Goal: Task Accomplishment & Management: Manage account settings

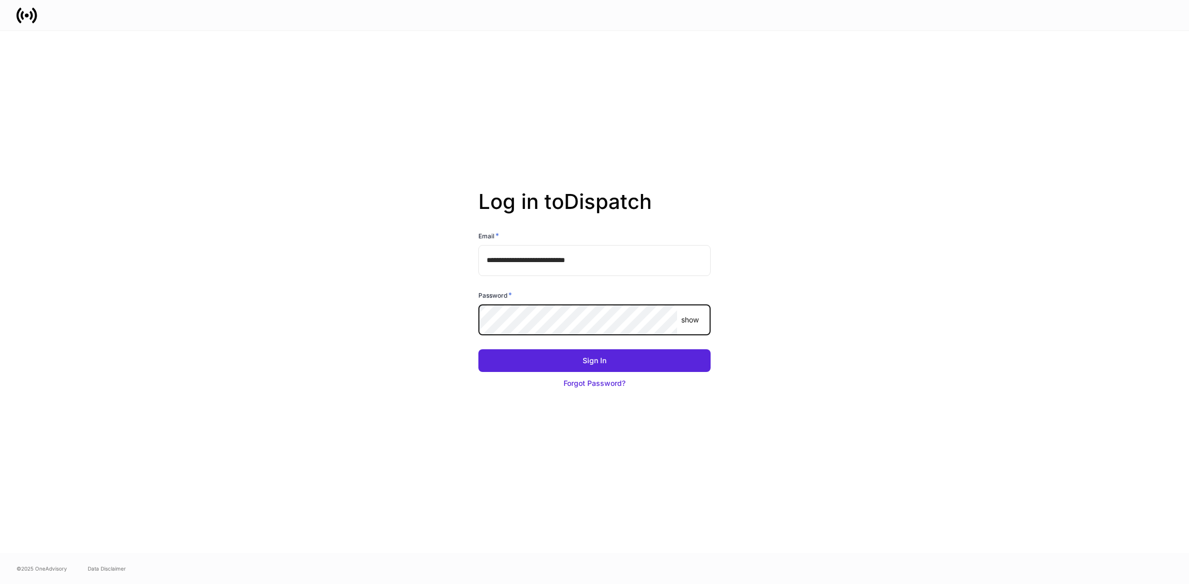
click at [479, 349] on button "Sign In" at bounding box center [595, 360] width 232 height 23
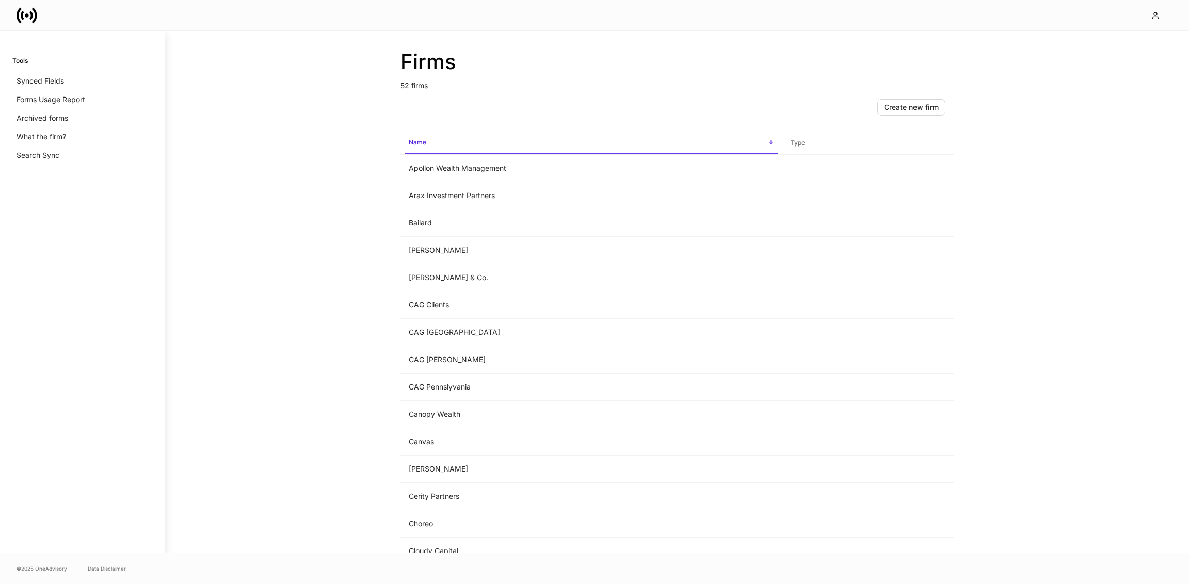
click at [289, 88] on div "Firms 52 firms Create new firm Name sorted ascending Type Apollon Wealth Manage…" at bounding box center [677, 292] width 1024 height 522
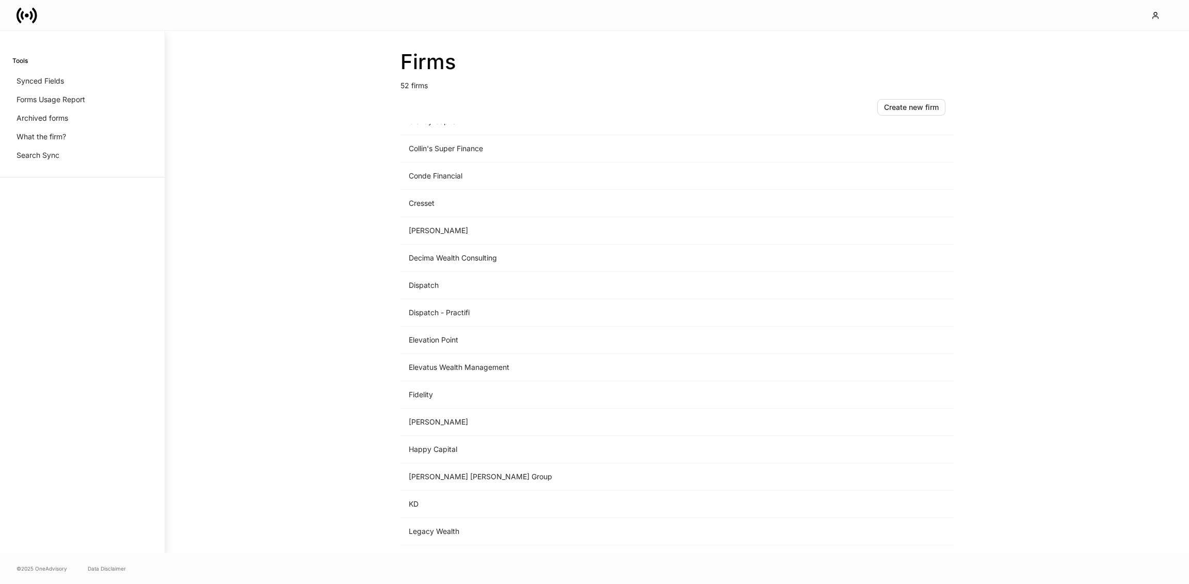
scroll to position [621, 0]
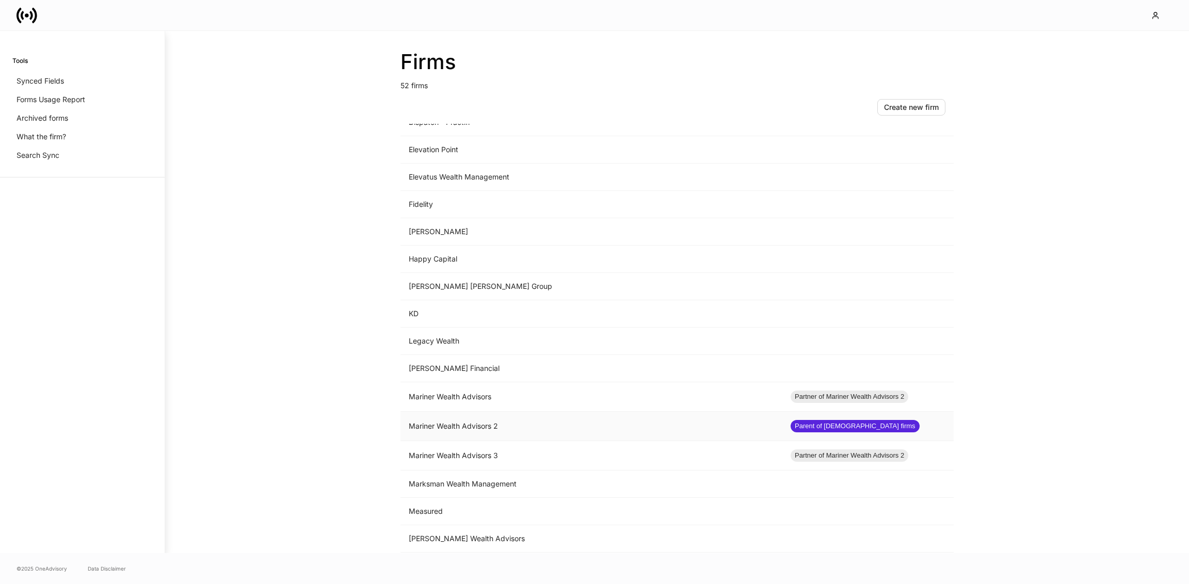
click at [586, 417] on td "Mariner Wealth Advisors 2" at bounding box center [592, 426] width 382 height 29
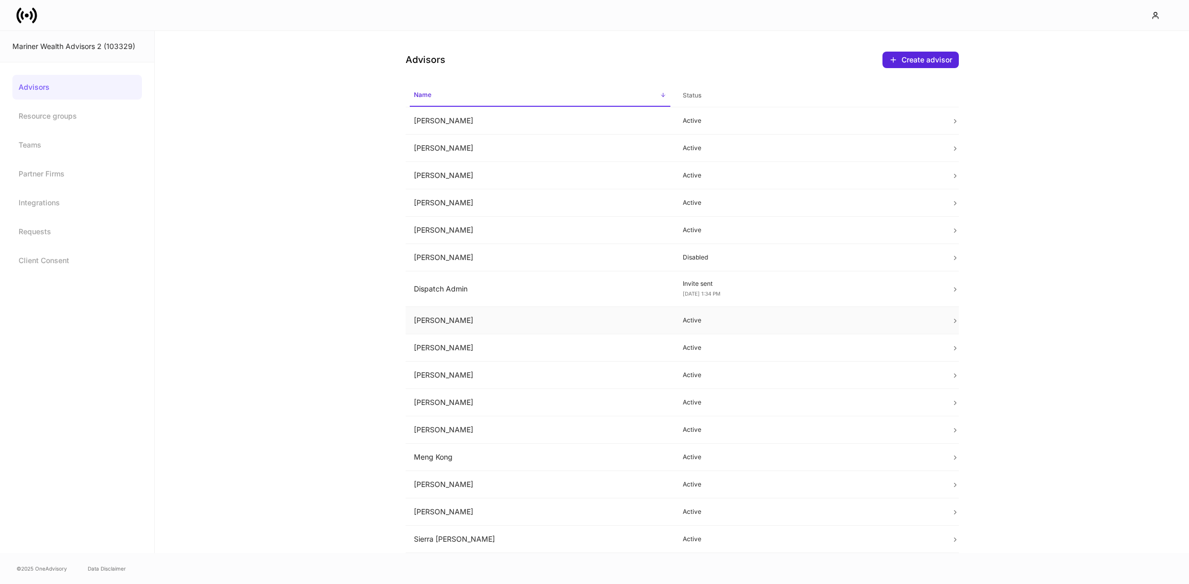
click at [534, 314] on td "[PERSON_NAME]" at bounding box center [540, 320] width 269 height 27
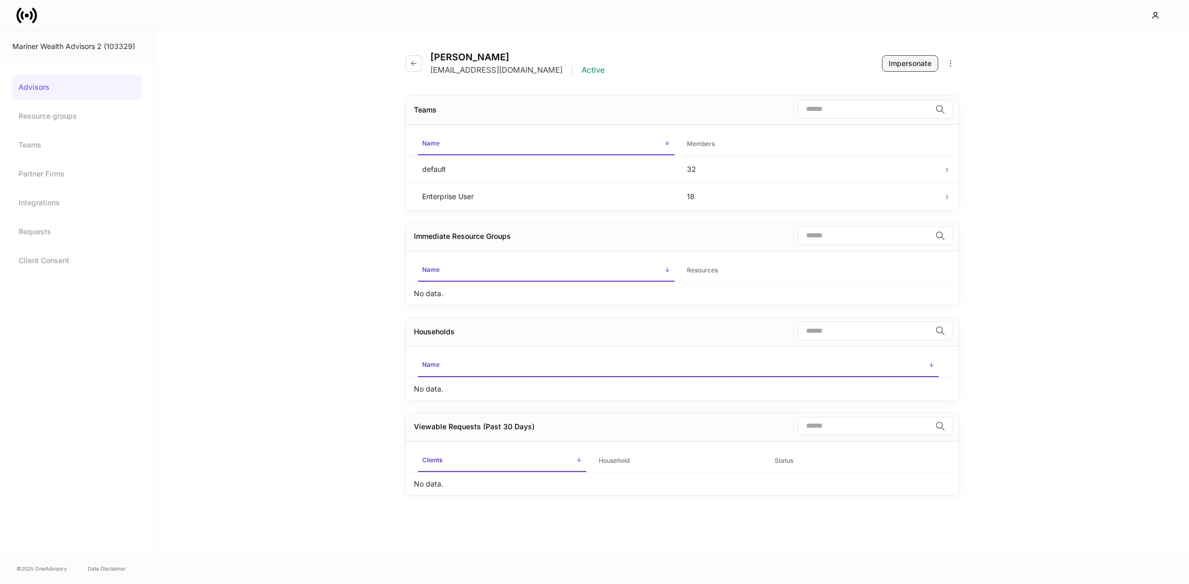
click at [911, 68] on div "Impersonate" at bounding box center [910, 63] width 43 height 10
click at [30, 7] on icon at bounding box center [27, 15] width 21 height 21
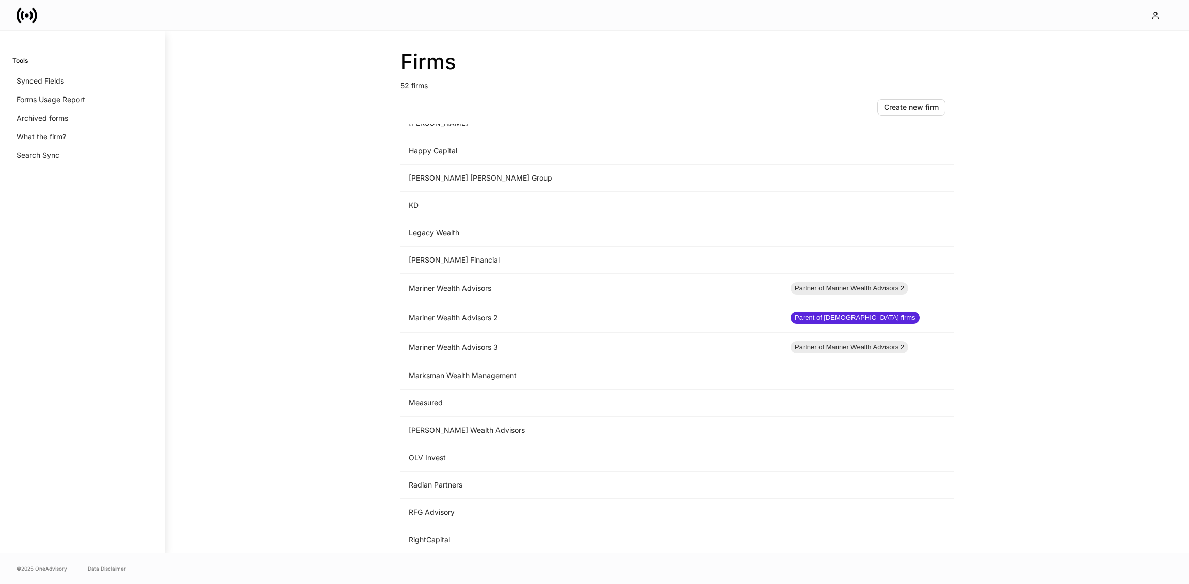
scroll to position [729, 0]
click at [501, 280] on td "Mariner Wealth Advisors" at bounding box center [592, 288] width 382 height 29
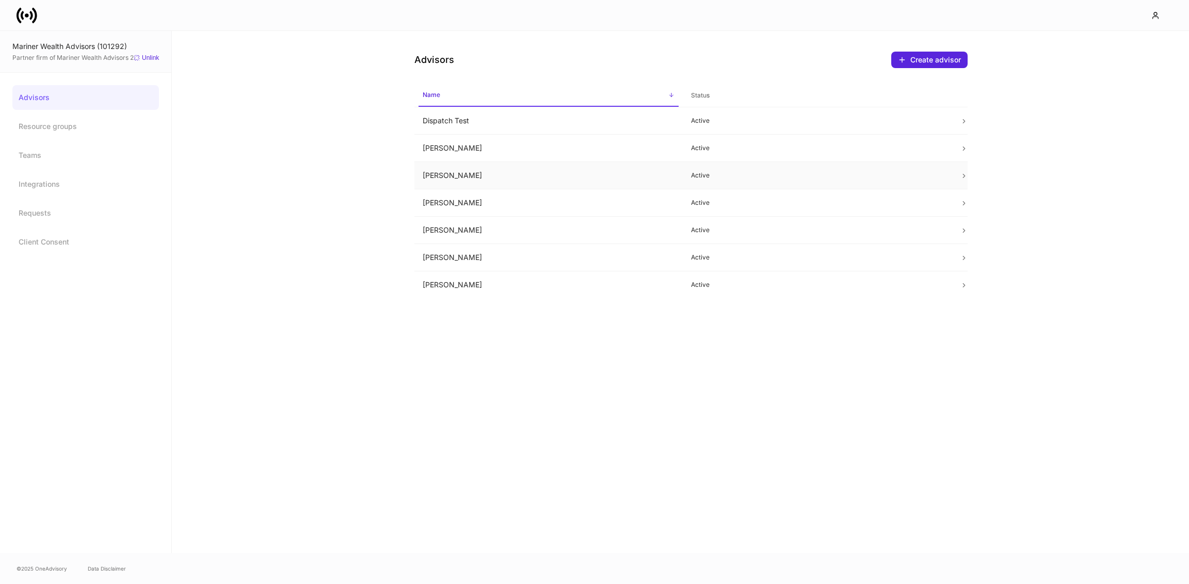
click at [452, 182] on td "[PERSON_NAME]" at bounding box center [549, 175] width 269 height 27
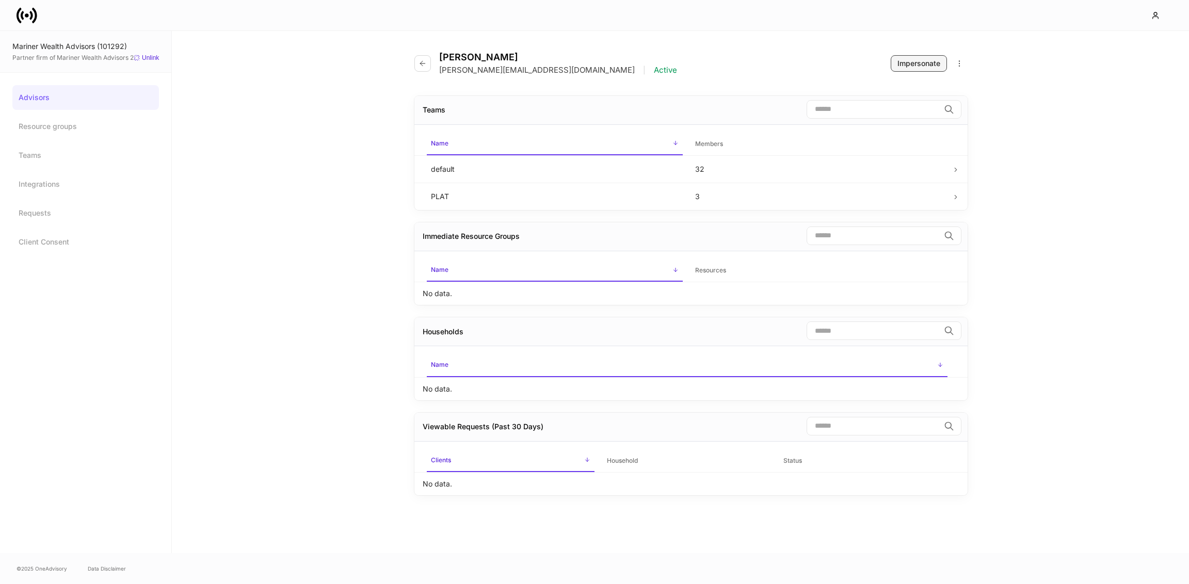
click at [914, 60] on div "Impersonate" at bounding box center [919, 63] width 43 height 10
click at [24, 13] on icon at bounding box center [27, 15] width 21 height 21
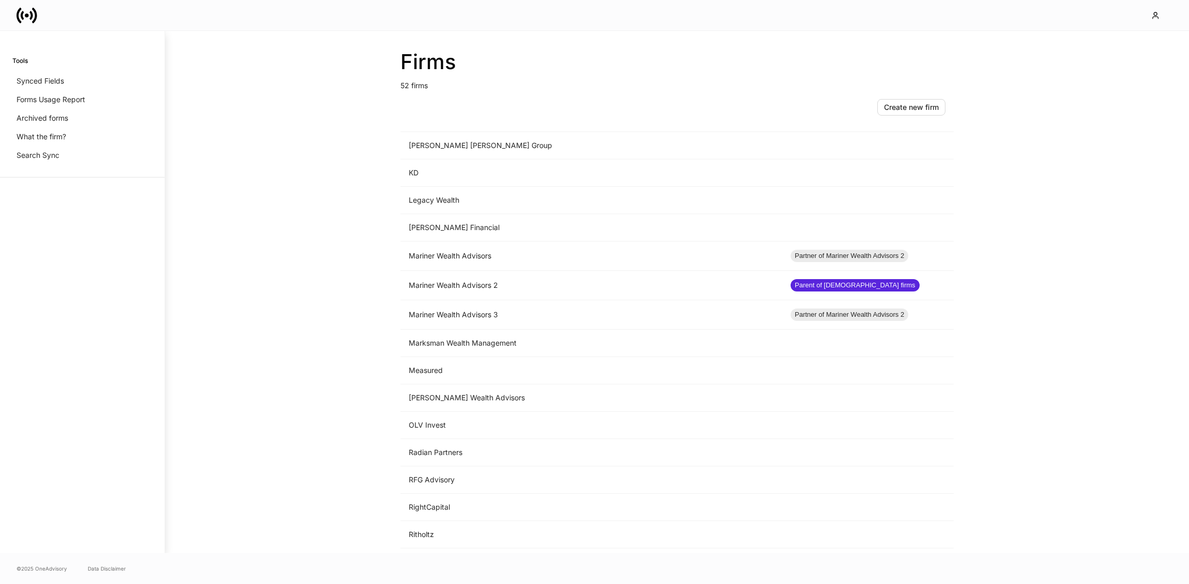
scroll to position [739, 0]
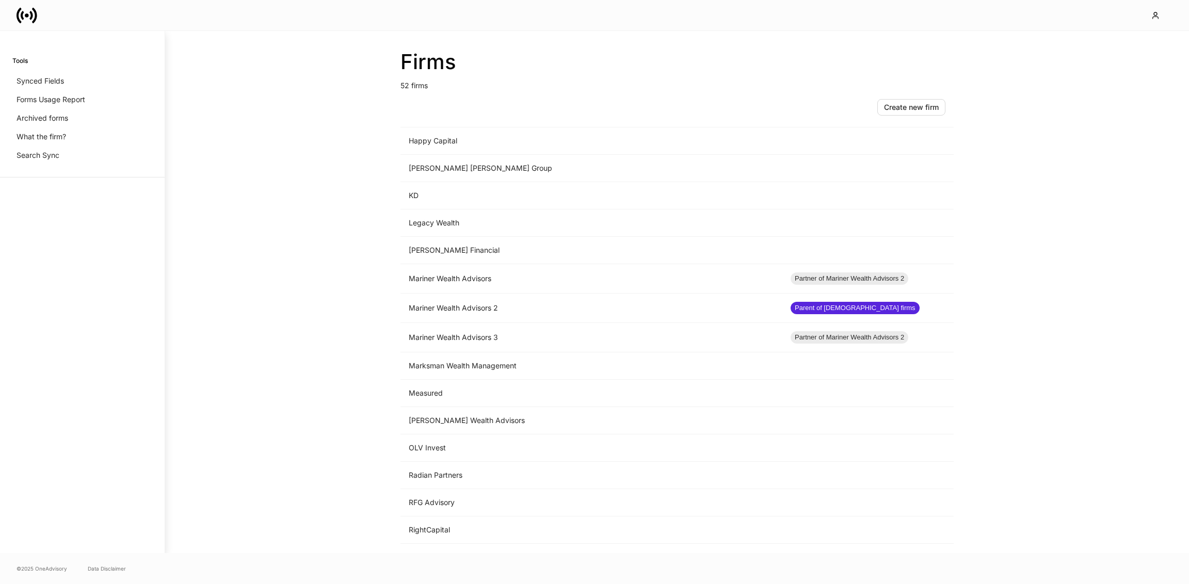
drag, startPoint x: 60, startPoint y: 347, endPoint x: -552, endPoint y: 405, distance: 615.0
click at [0, 405] on html "Firms 52 firms Create new firm Name sorted ascending Type Apollon Wealth Manage…" at bounding box center [594, 292] width 1189 height 584
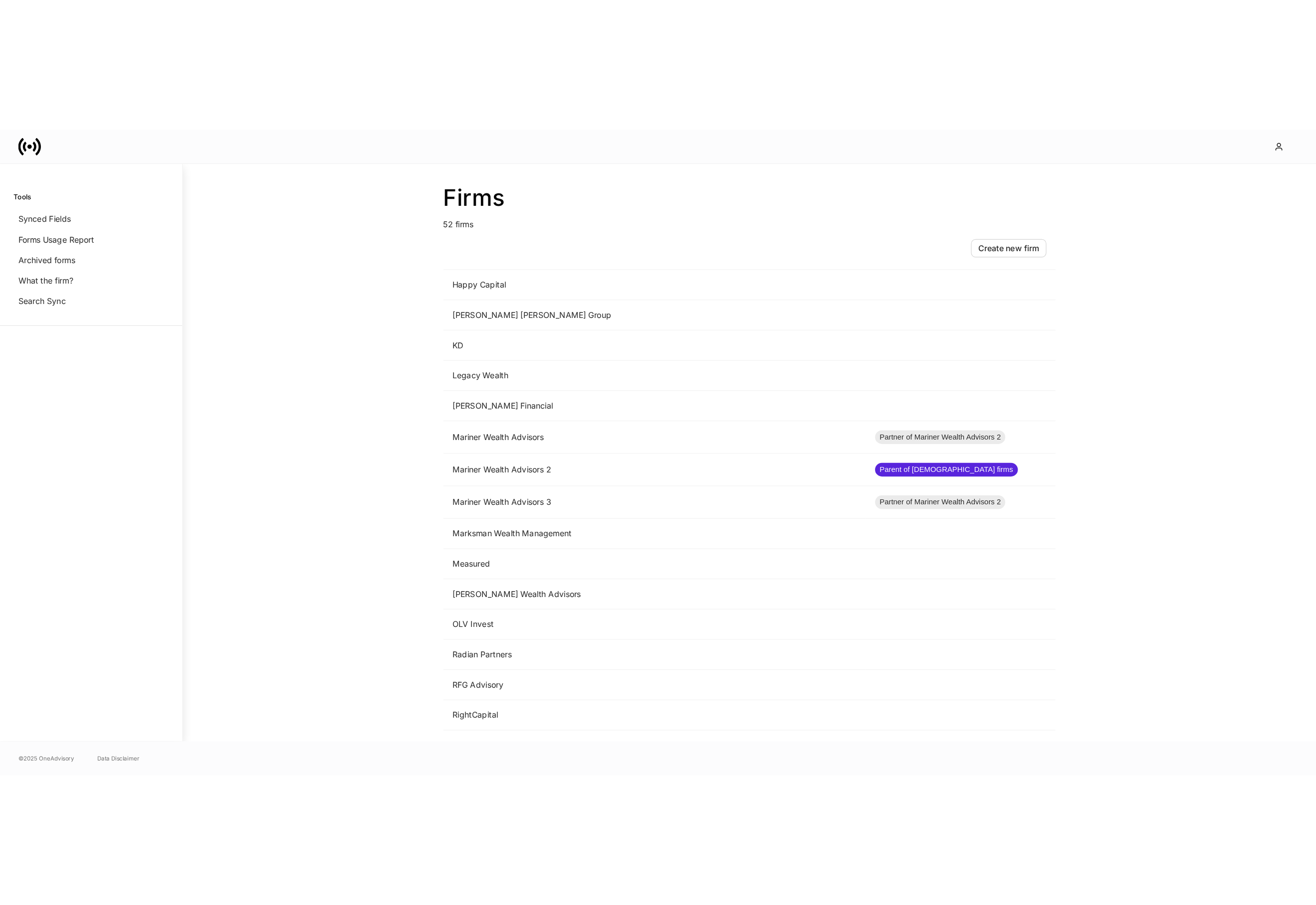
scroll to position [663, 0]
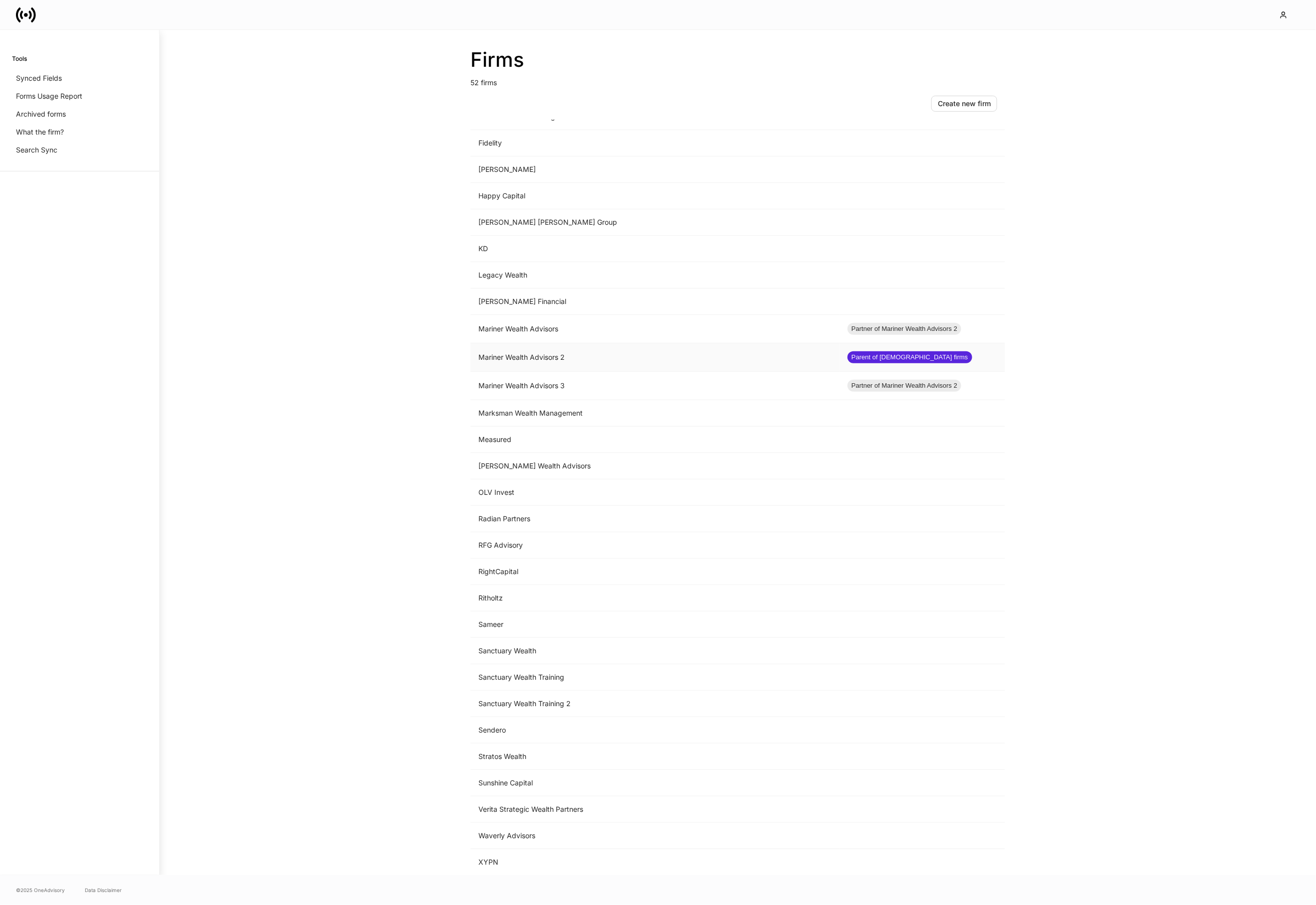
click at [506, 359] on td "Mariner Wealth Advisors 2" at bounding box center [655, 357] width 369 height 28
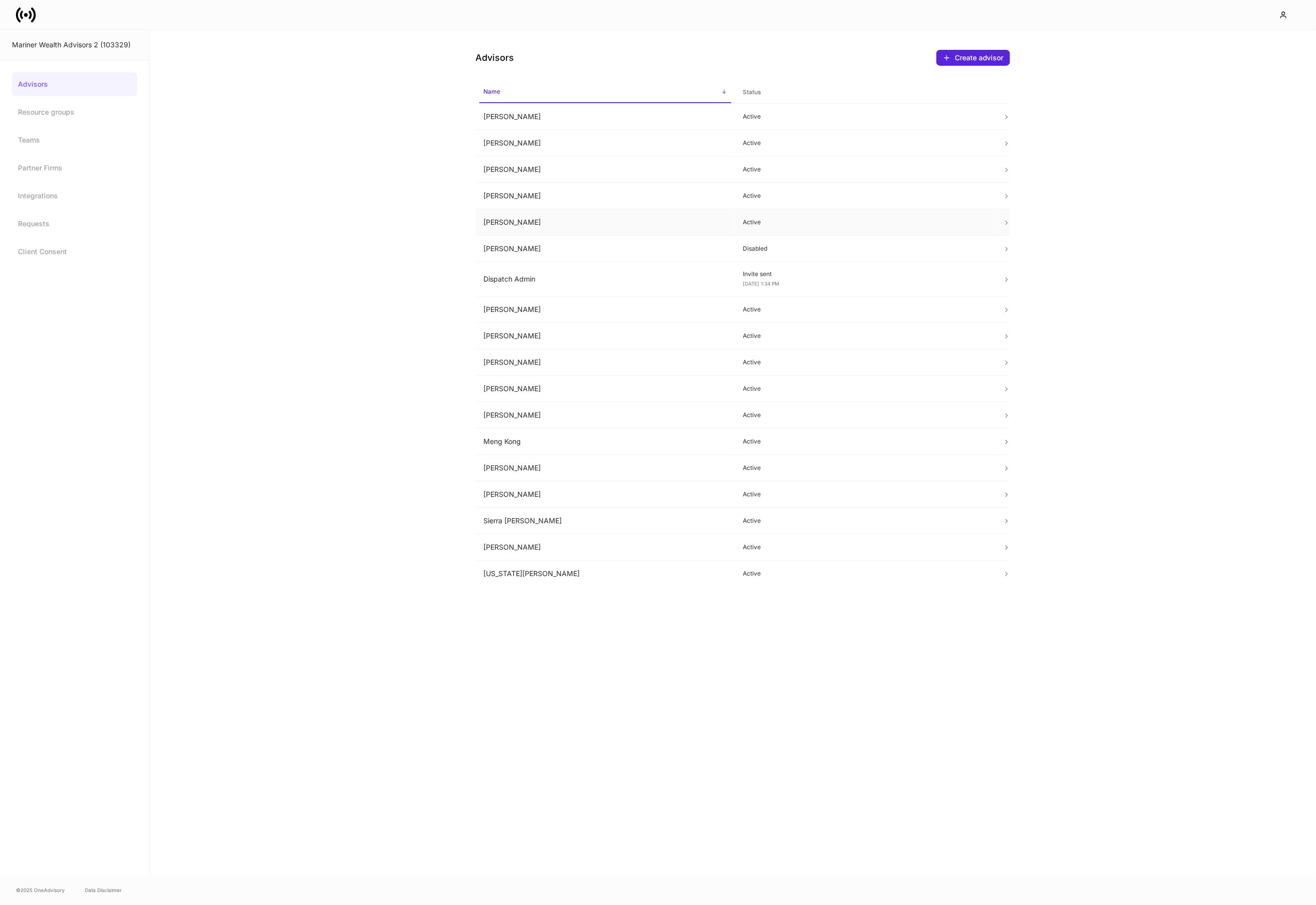
click at [529, 224] on td "[PERSON_NAME]" at bounding box center [605, 222] width 260 height 26
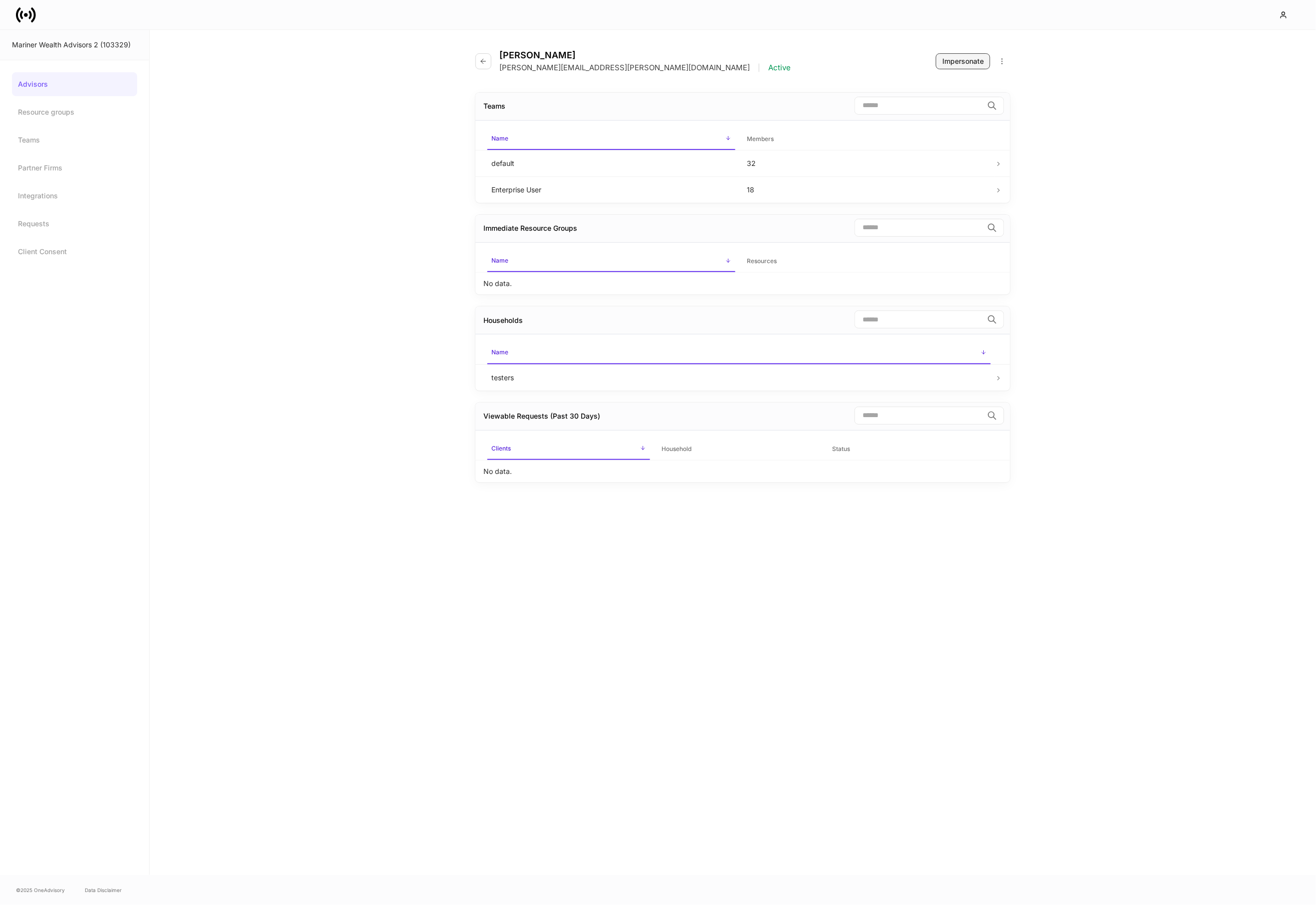
click at [964, 65] on div "Impersonate" at bounding box center [962, 61] width 42 height 10
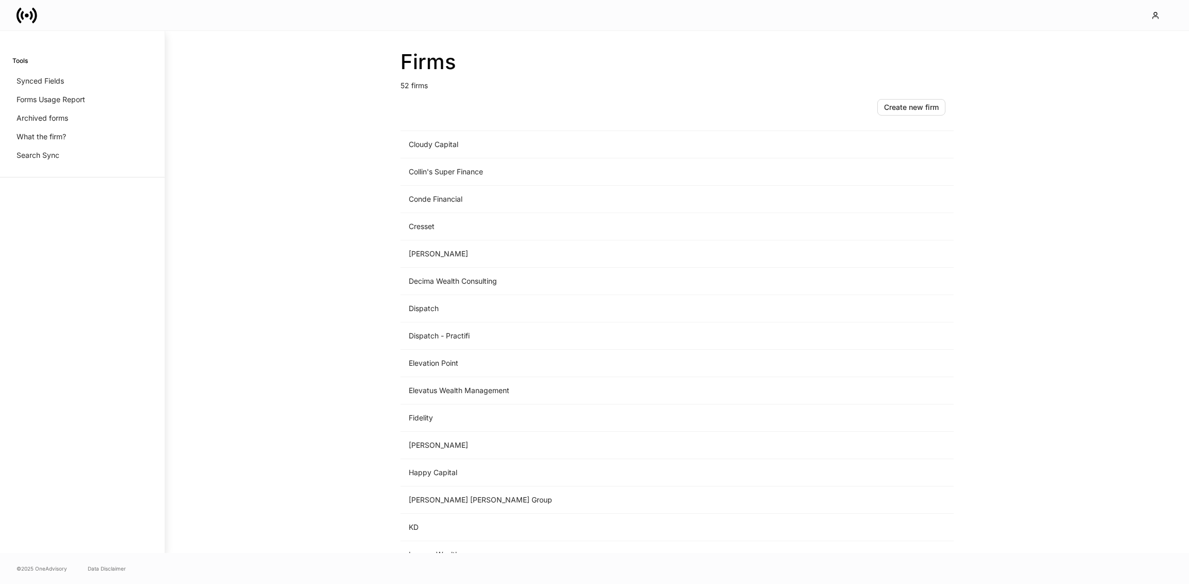
scroll to position [775, 0]
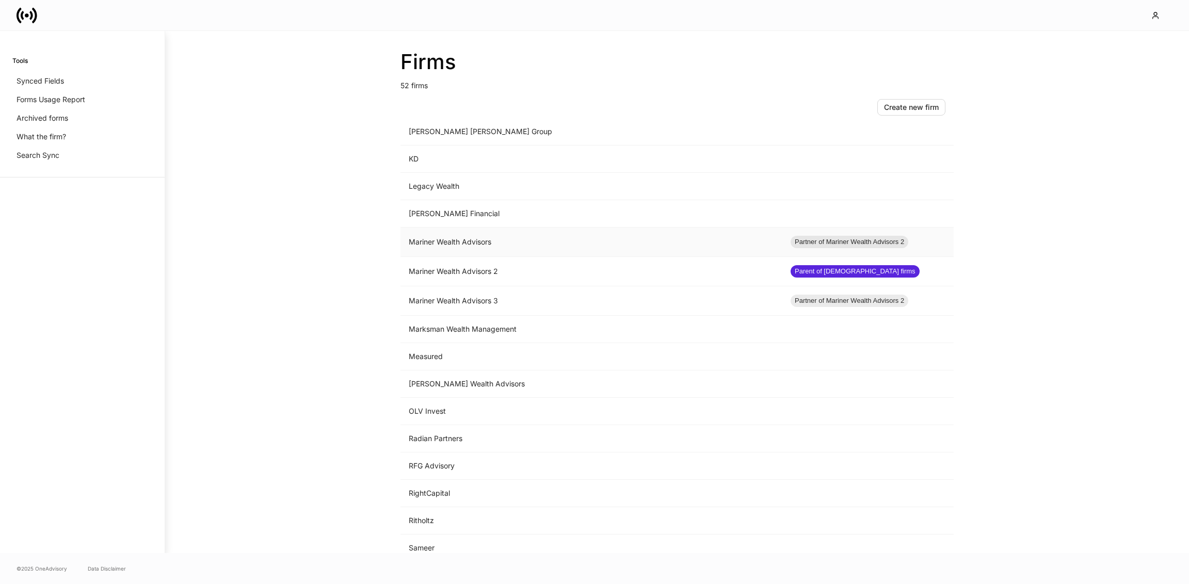
click at [488, 244] on td "Mariner Wealth Advisors" at bounding box center [592, 242] width 382 height 29
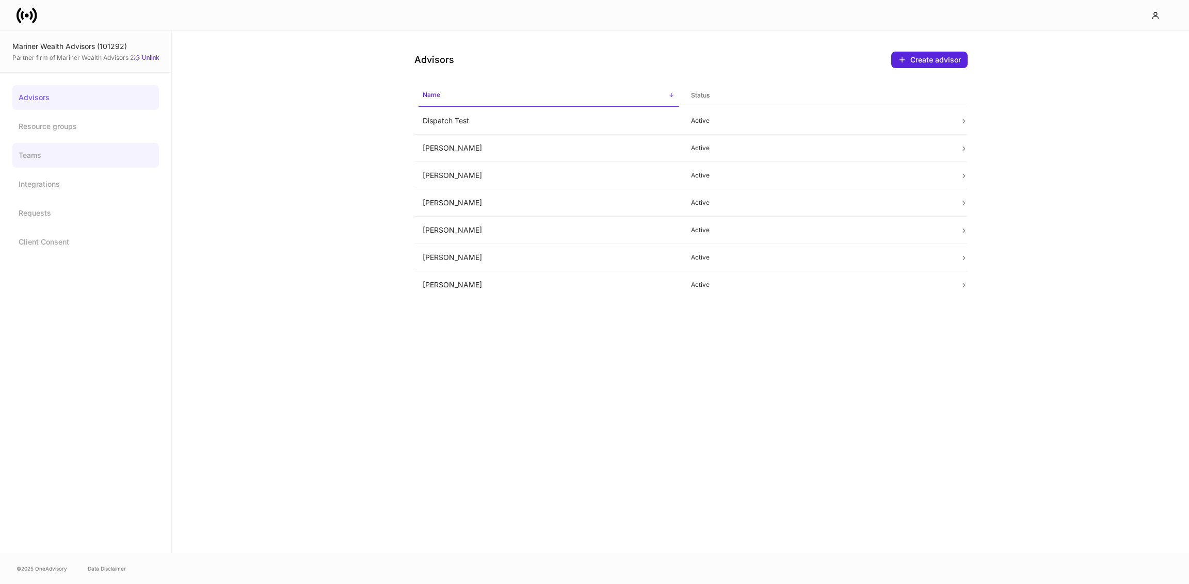
click at [39, 161] on link "Teams" at bounding box center [85, 155] width 147 height 25
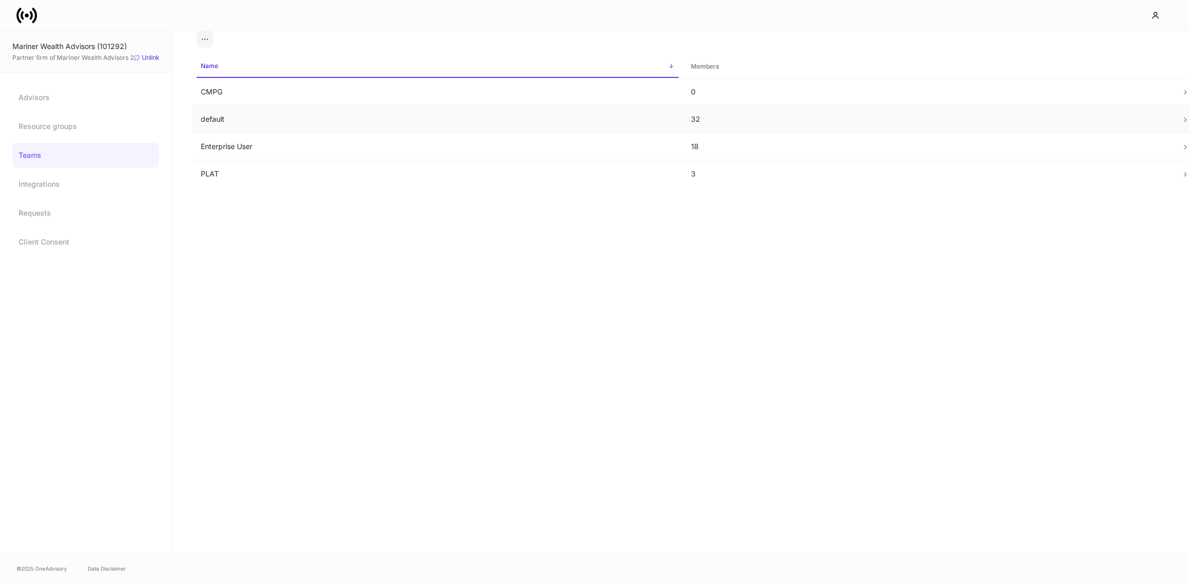
click at [243, 122] on td "default" at bounding box center [438, 119] width 490 height 27
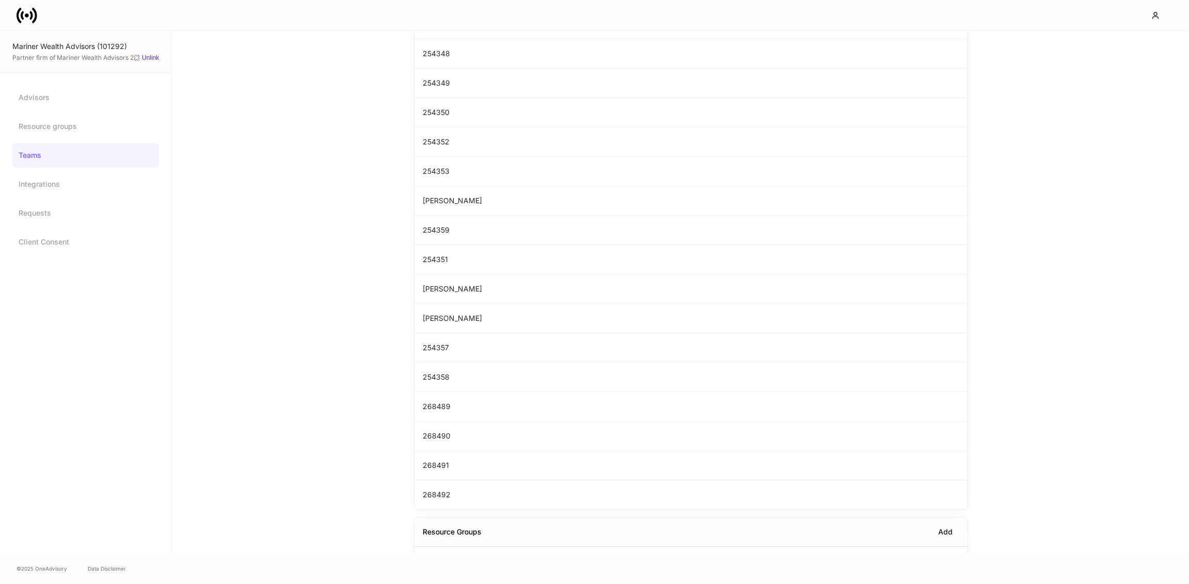
scroll to position [548, 0]
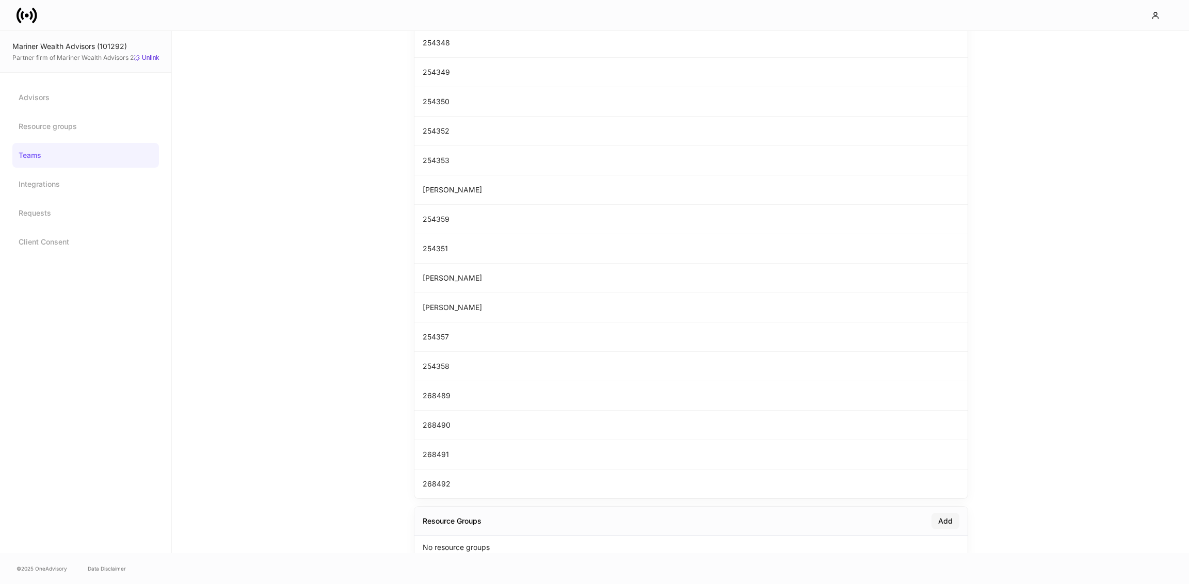
click at [947, 521] on button "Add" at bounding box center [946, 521] width 28 height 17
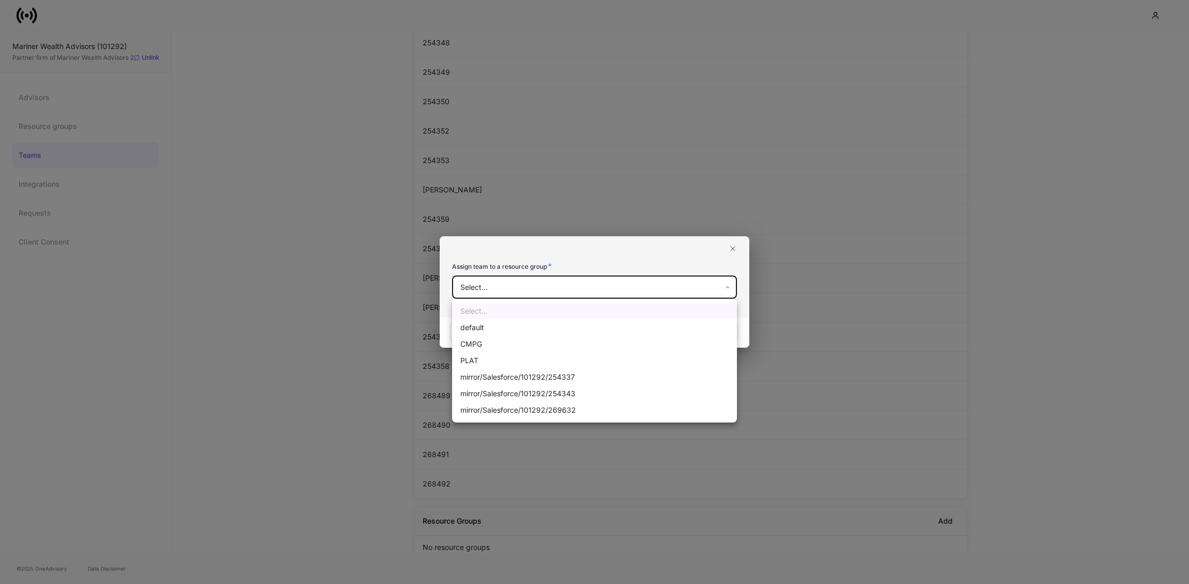
click at [597, 283] on body "Mariner Wealth Advisors (101292) Partner firm of Mariner Wealth Advisors 2 Unli…" at bounding box center [594, 292] width 1189 height 584
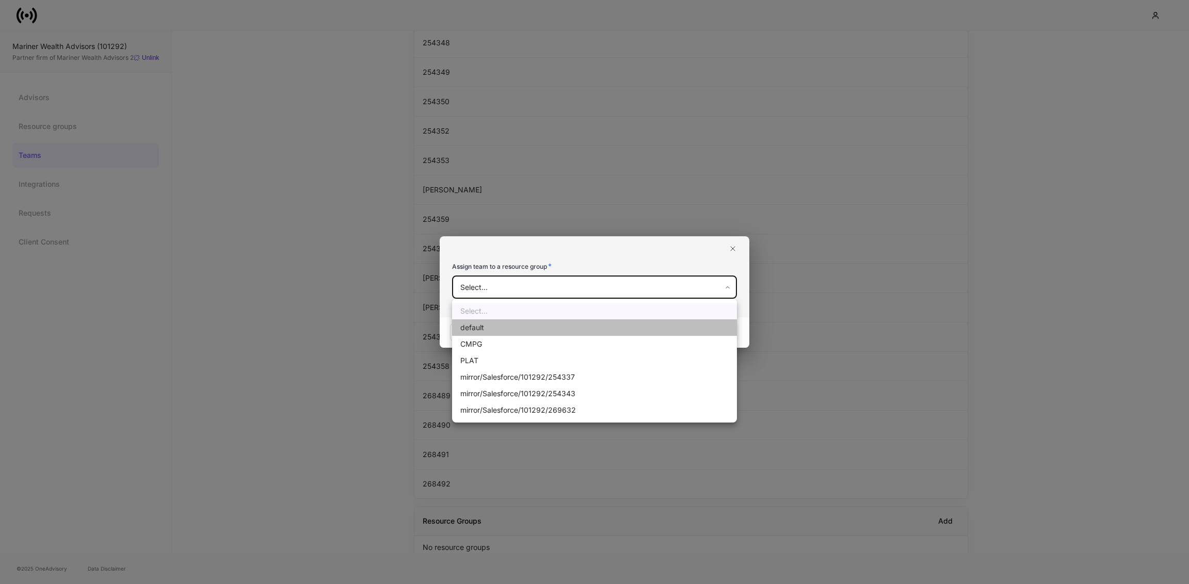
click at [546, 328] on li "default" at bounding box center [594, 328] width 285 height 17
type input "**********"
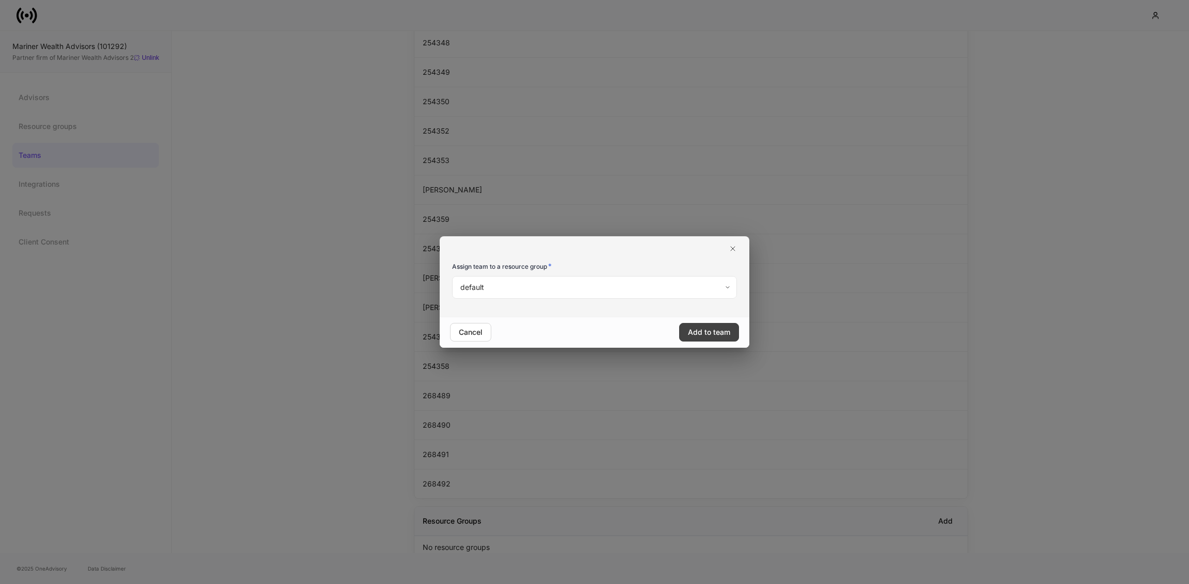
click at [695, 332] on div "Add to team" at bounding box center [709, 332] width 42 height 10
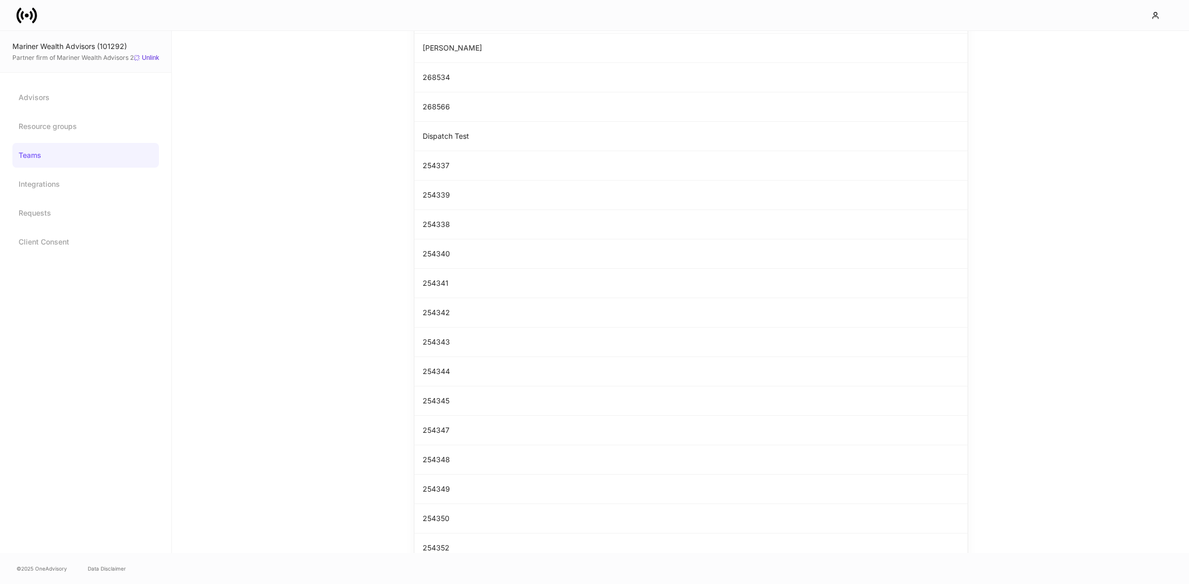
scroll to position [0, 0]
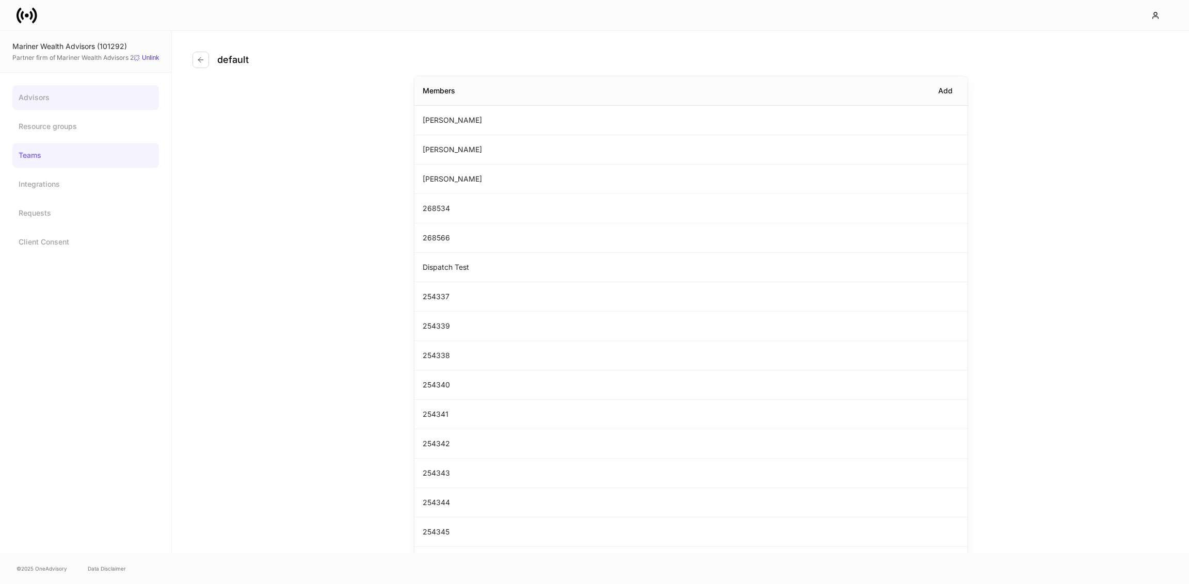
click at [70, 99] on link "Advisors" at bounding box center [85, 97] width 147 height 25
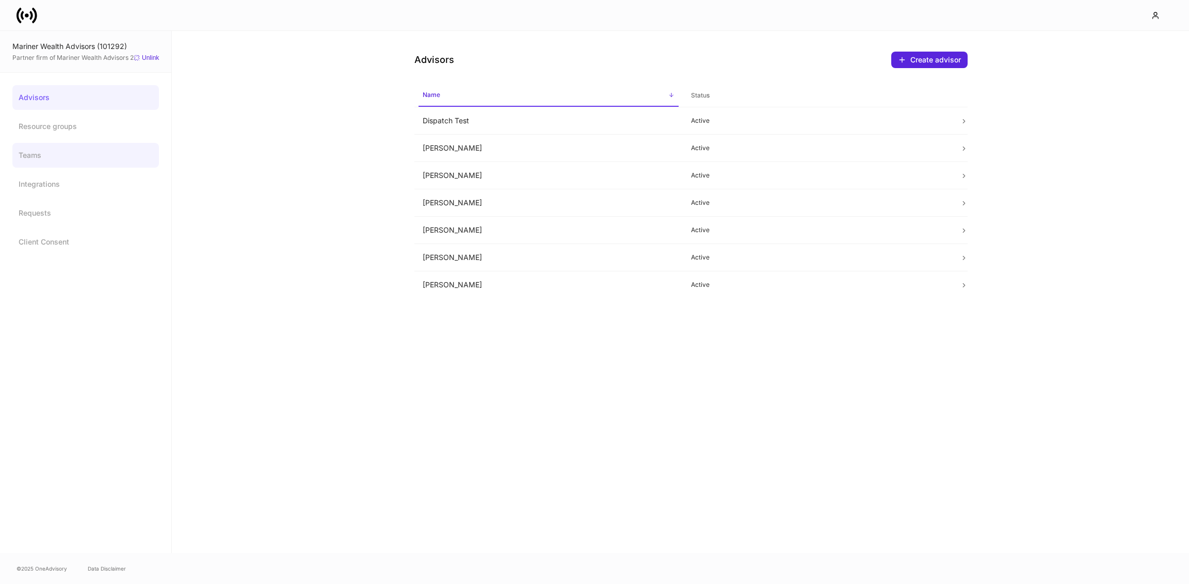
click at [40, 149] on link "Teams" at bounding box center [85, 155] width 147 height 25
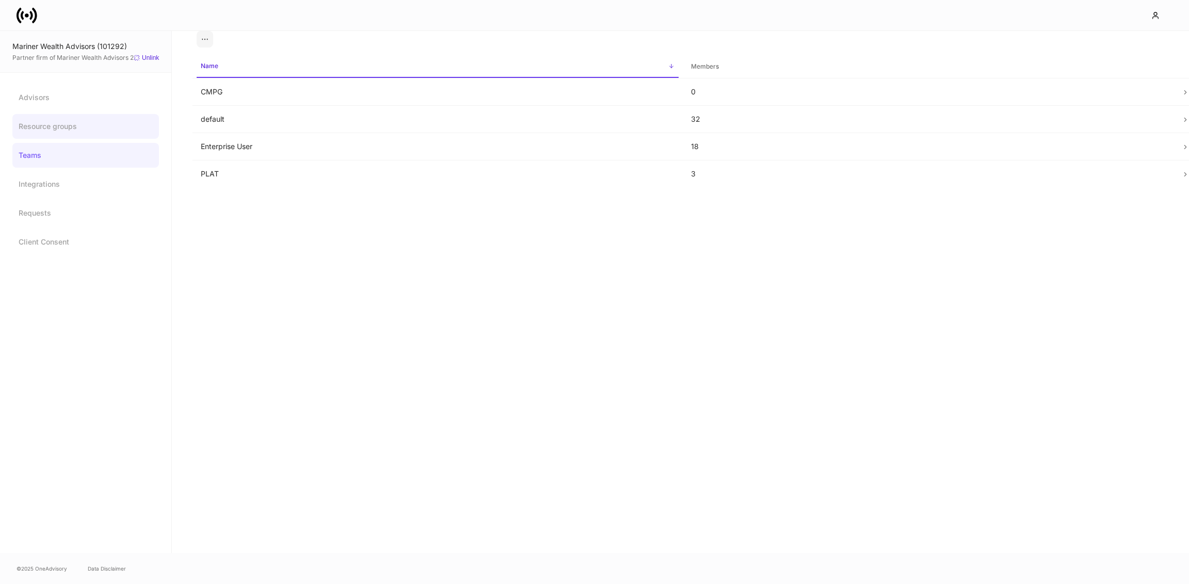
click at [36, 131] on link "Resource groups" at bounding box center [85, 126] width 147 height 25
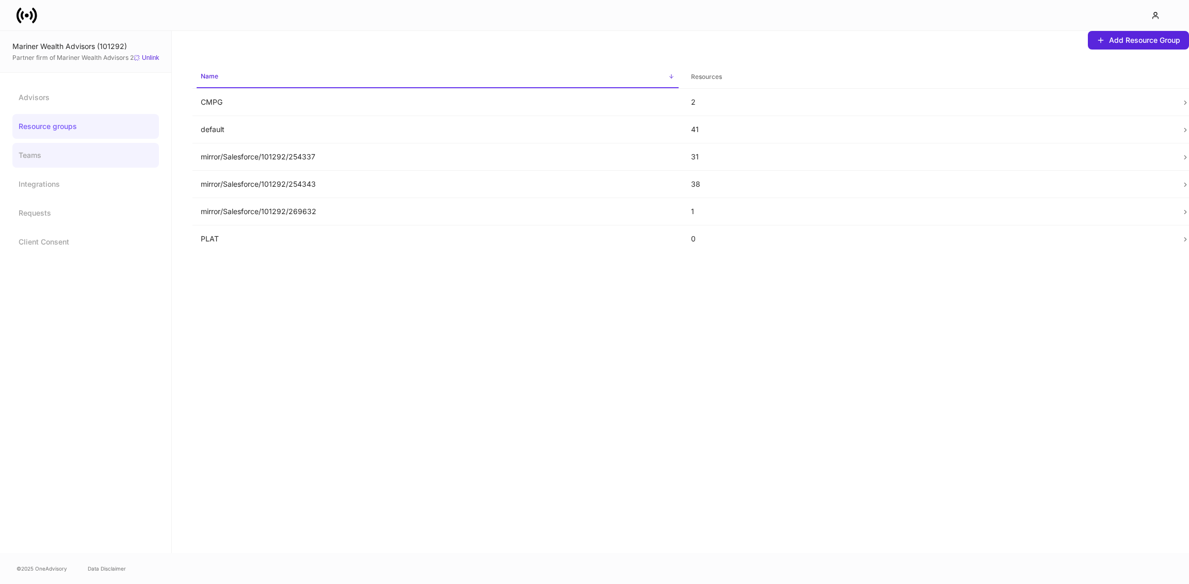
click at [42, 149] on link "Teams" at bounding box center [85, 155] width 147 height 25
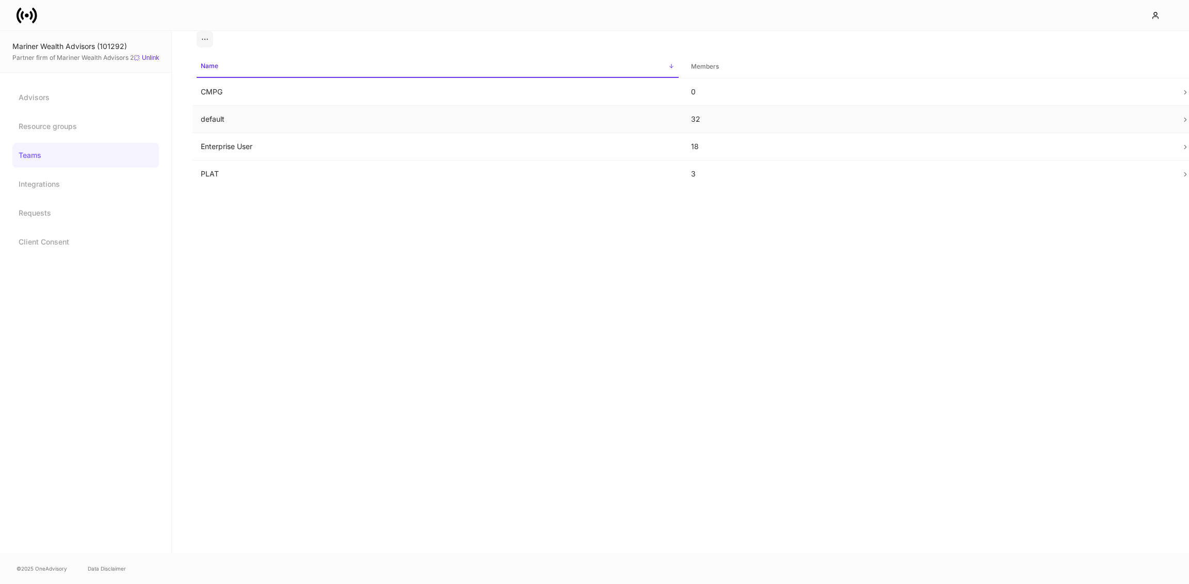
click at [222, 124] on td "default" at bounding box center [438, 119] width 490 height 27
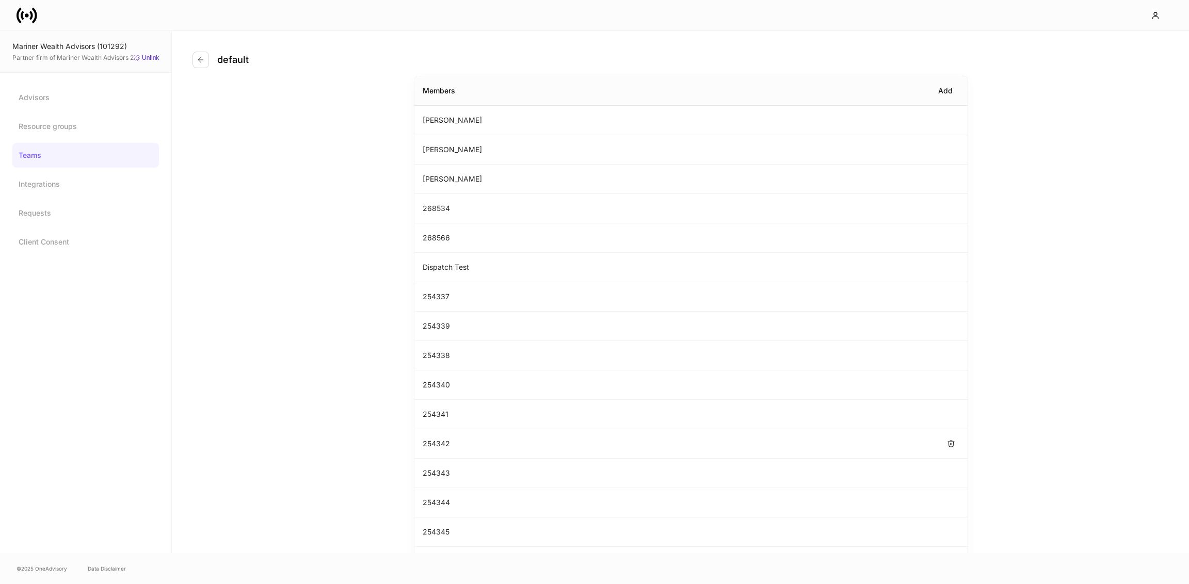
scroll to position [554, 0]
click at [950, 540] on icon "button" at bounding box center [951, 544] width 8 height 8
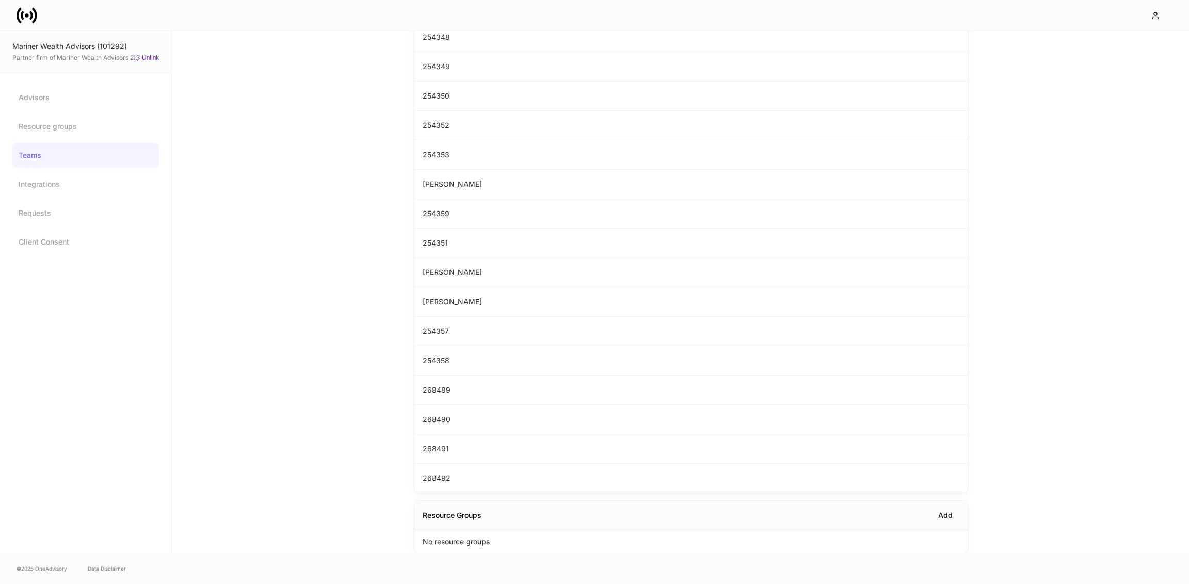
scroll to position [548, 0]
click at [28, 15] on icon at bounding box center [27, 15] width 4 height 4
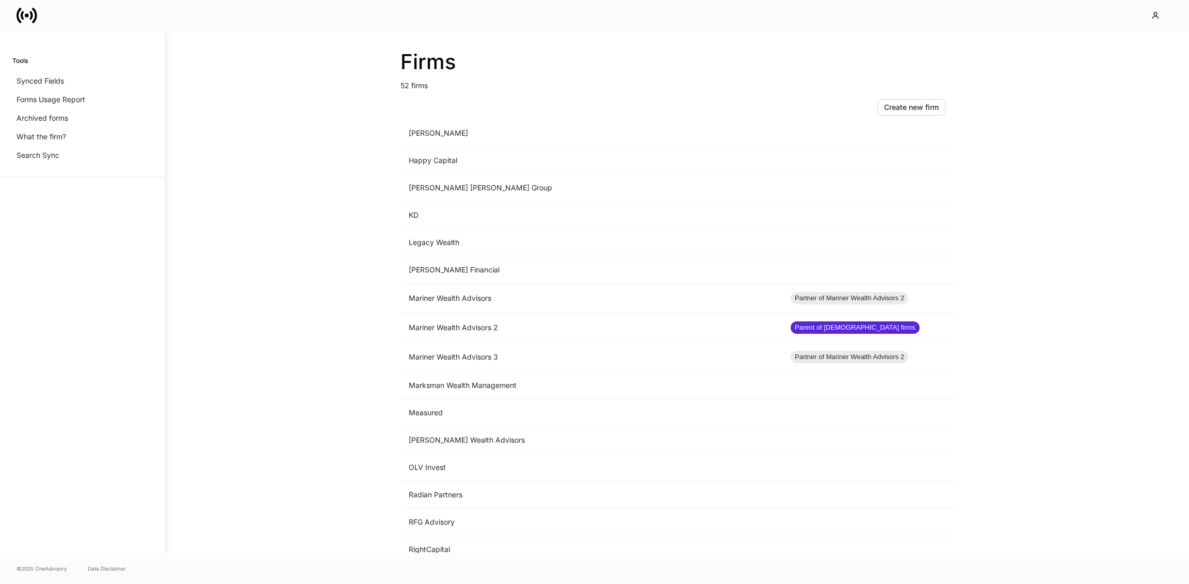
scroll to position [834, 0]
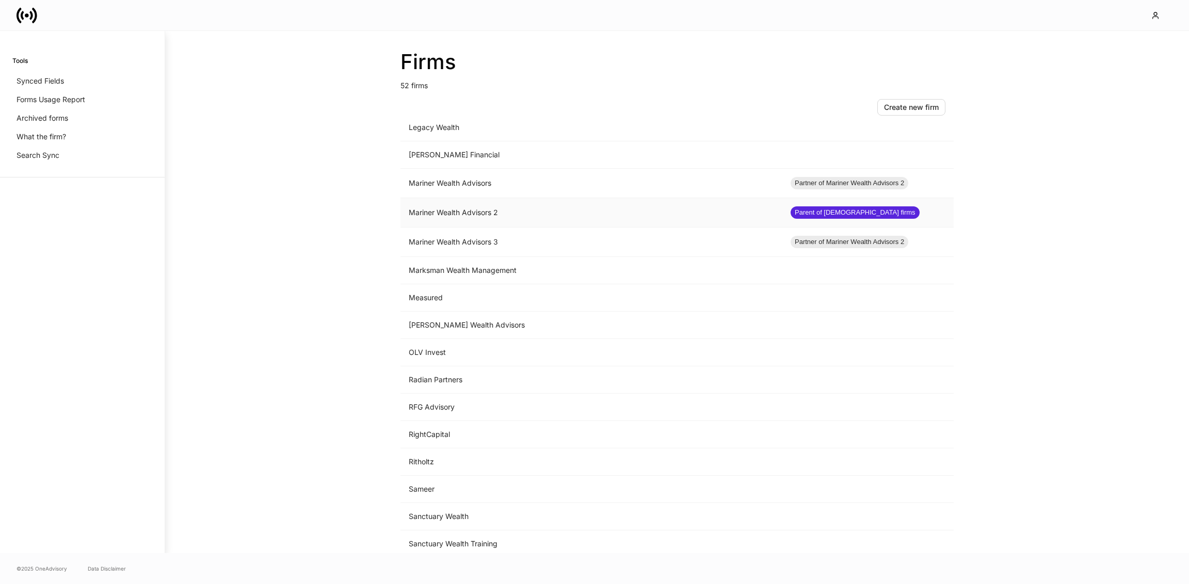
click at [482, 205] on td "Mariner Wealth Advisors 2" at bounding box center [592, 212] width 382 height 29
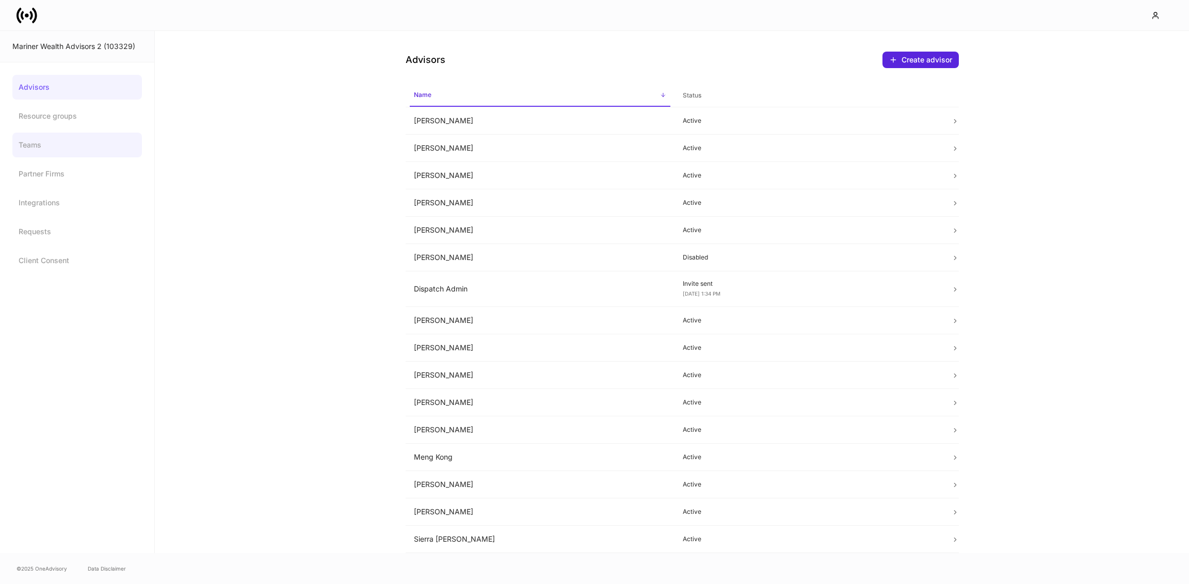
click at [46, 140] on link "Teams" at bounding box center [77, 145] width 130 height 25
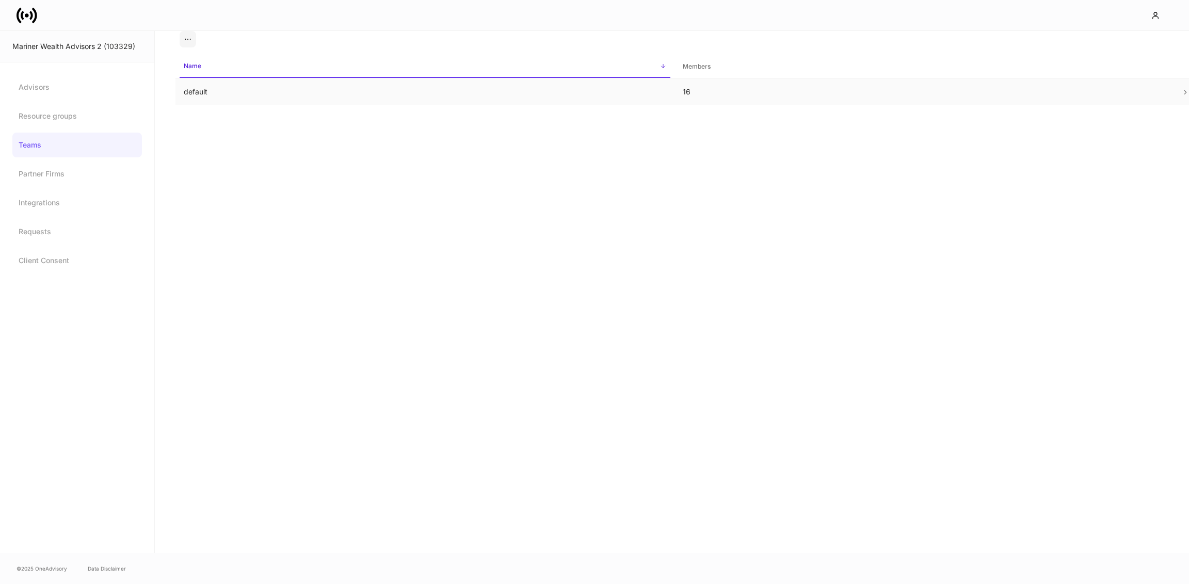
click at [235, 93] on td "default" at bounding box center [425, 91] width 499 height 27
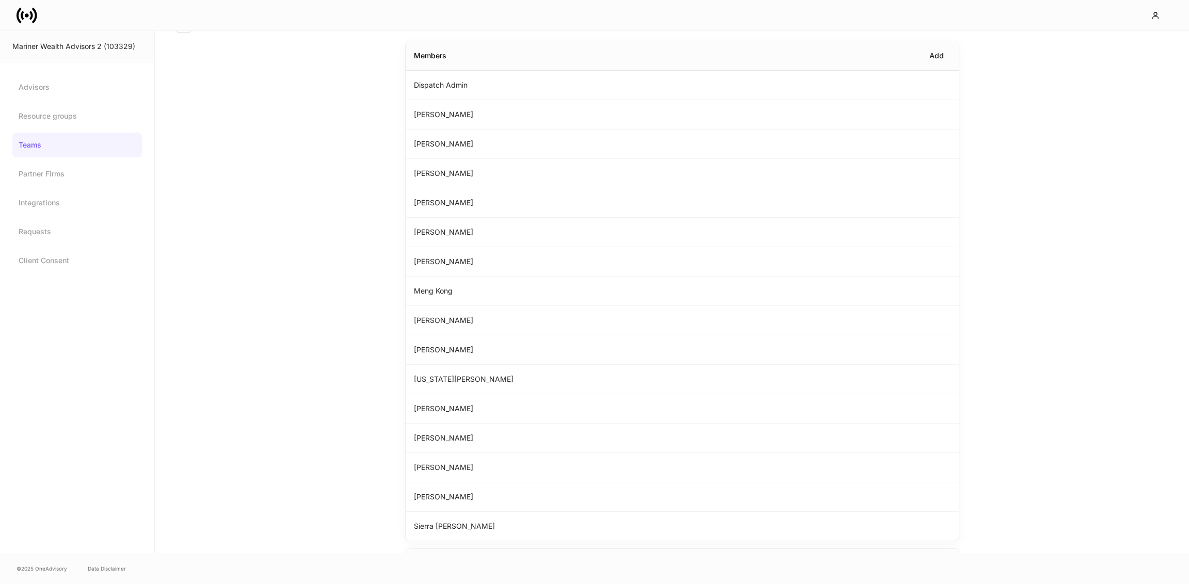
scroll to position [86, 0]
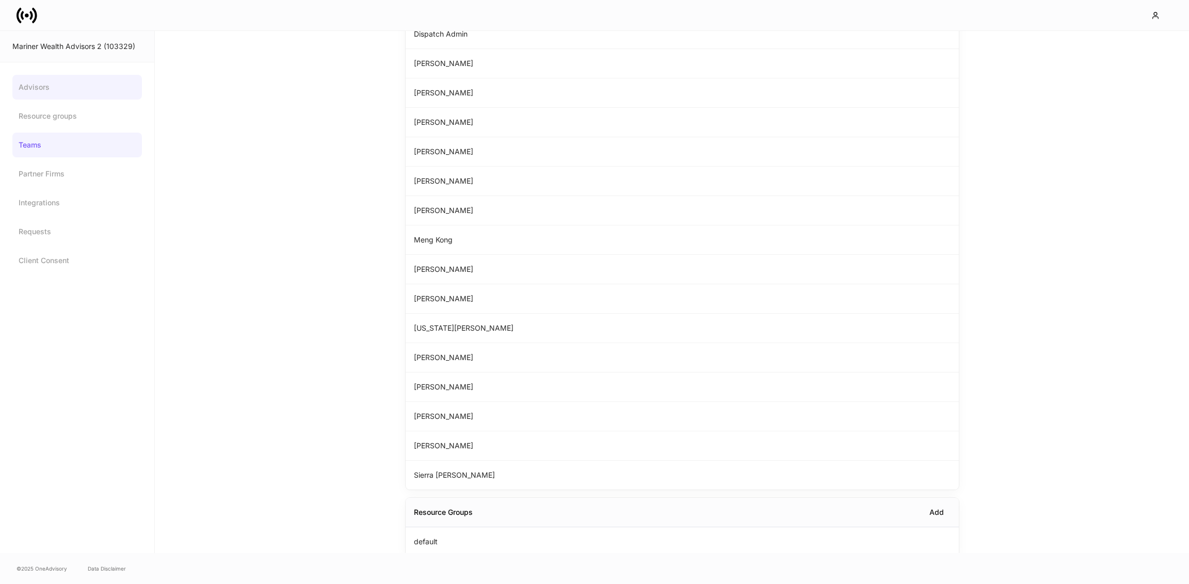
click at [49, 89] on link "Advisors" at bounding box center [77, 87] width 130 height 25
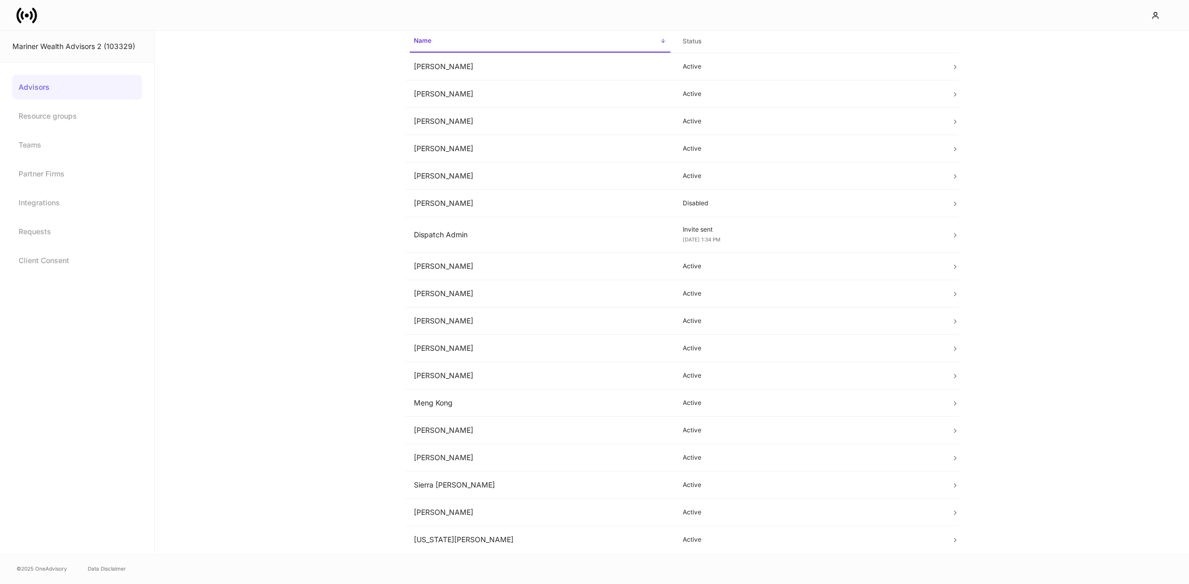
scroll to position [51, 0]
click at [489, 454] on td "[PERSON_NAME]" at bounding box center [540, 461] width 269 height 27
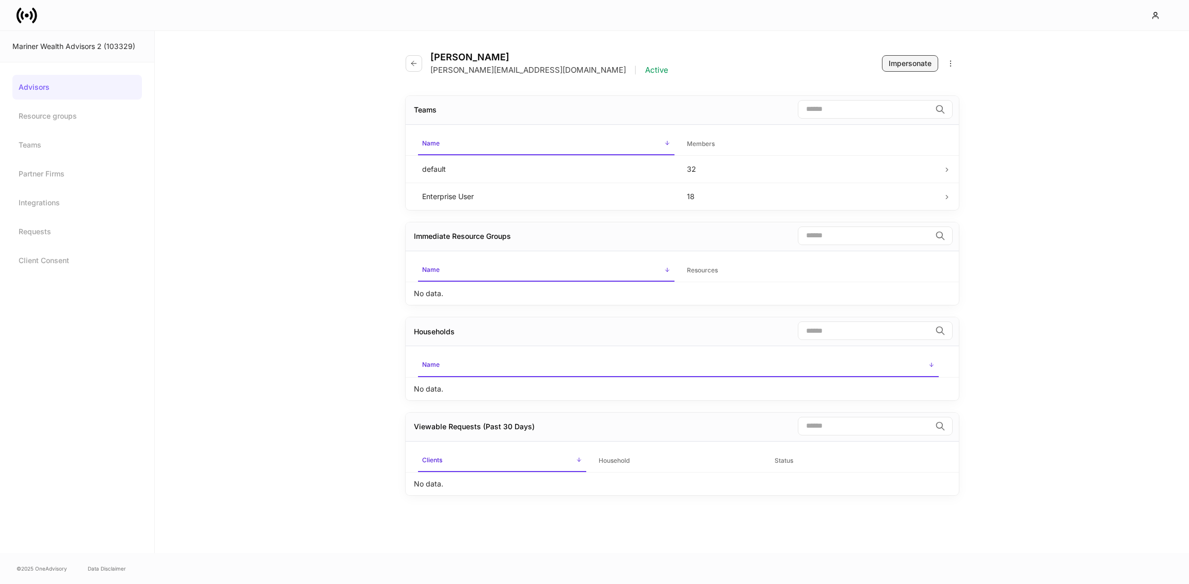
click at [910, 68] on div "Impersonate" at bounding box center [910, 63] width 43 height 10
click at [408, 65] on button "button" at bounding box center [414, 63] width 17 height 17
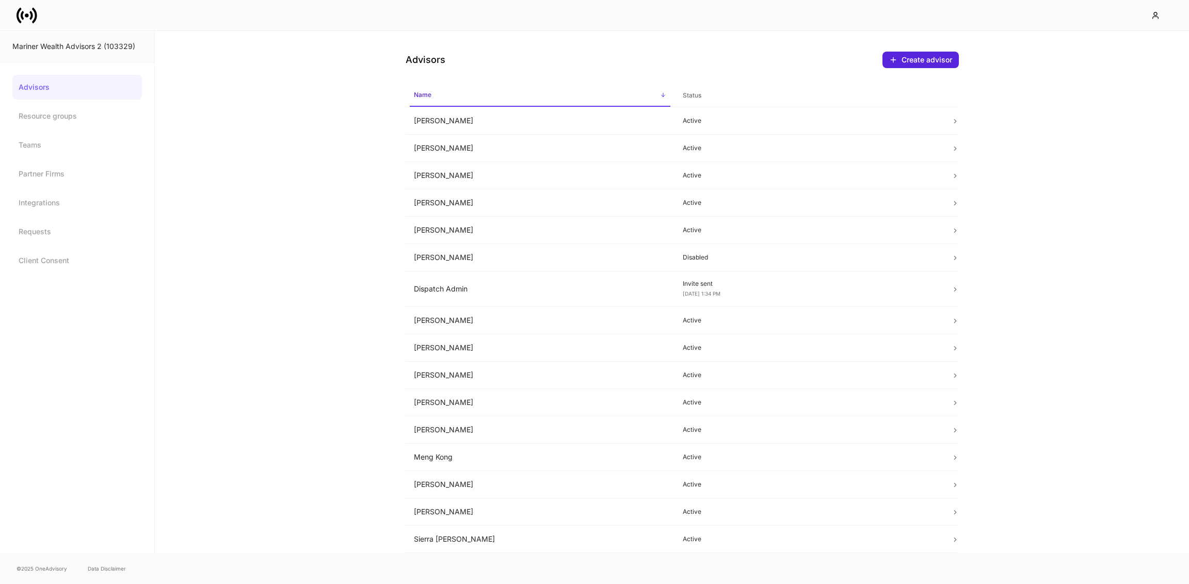
click at [35, 20] on icon at bounding box center [34, 14] width 5 height 15
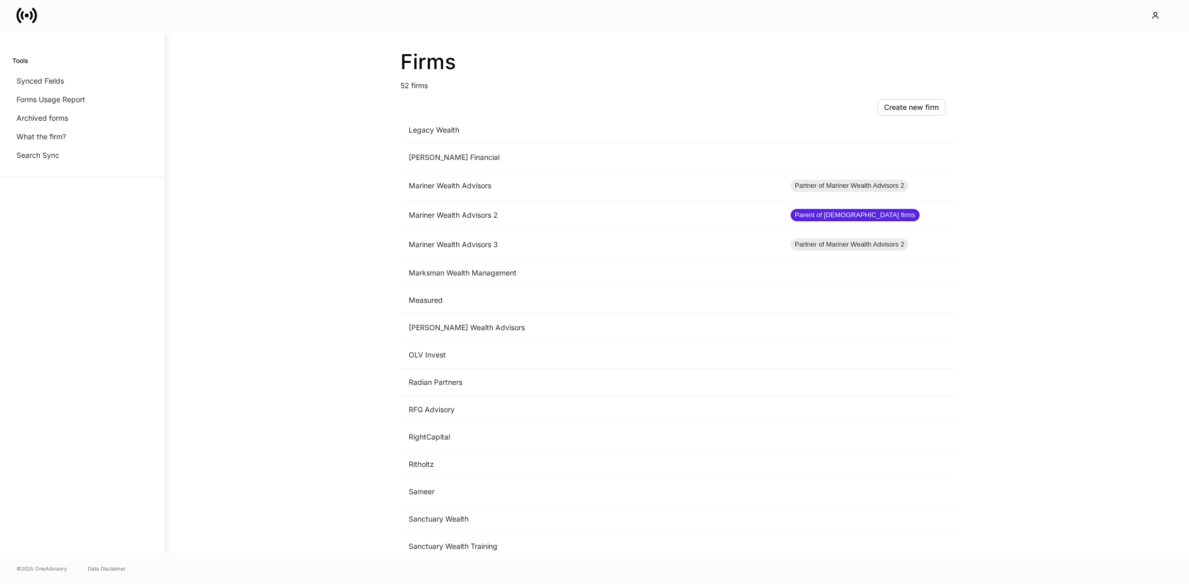
scroll to position [712, 0]
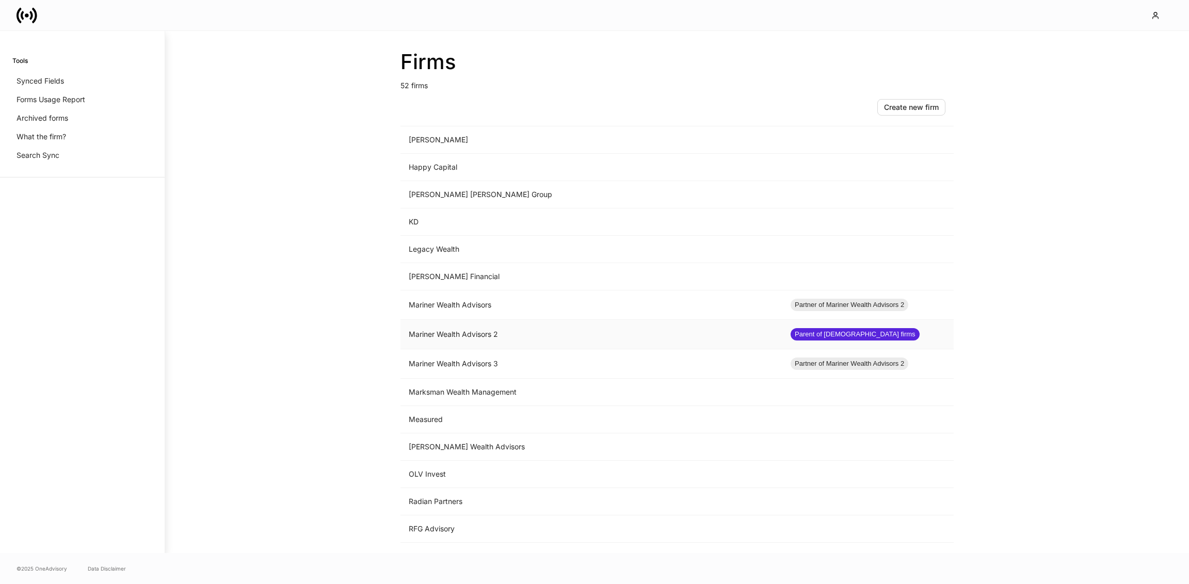
click at [475, 331] on td "Mariner Wealth Advisors 2" at bounding box center [592, 334] width 382 height 29
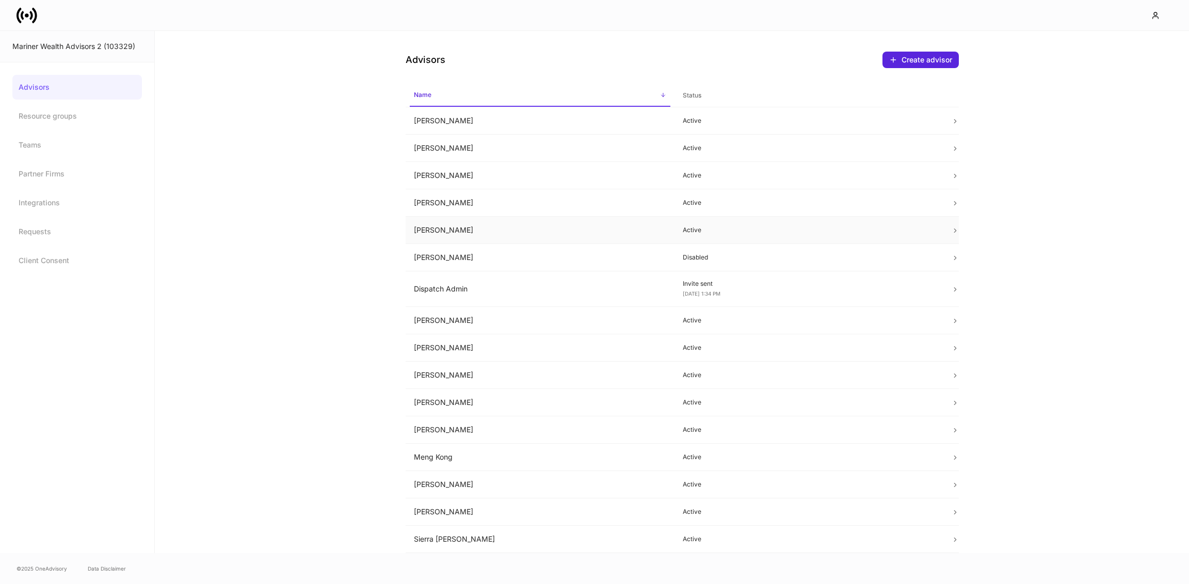
click at [456, 240] on td "[PERSON_NAME]" at bounding box center [540, 230] width 269 height 27
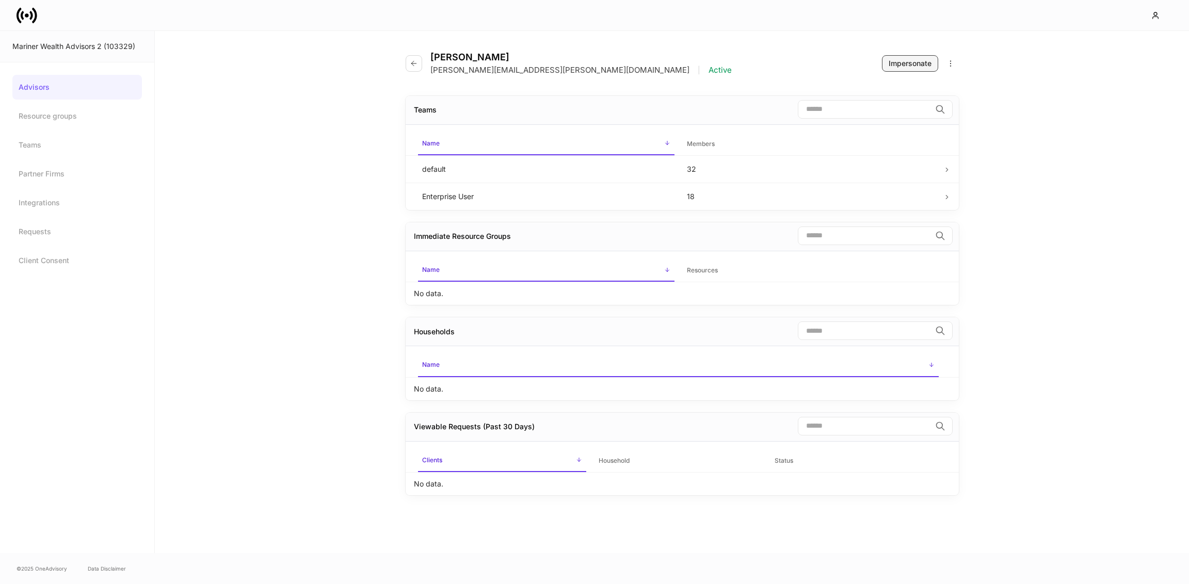
click at [911, 70] on button "Impersonate" at bounding box center [910, 63] width 56 height 17
click at [419, 59] on button "button" at bounding box center [414, 63] width 17 height 17
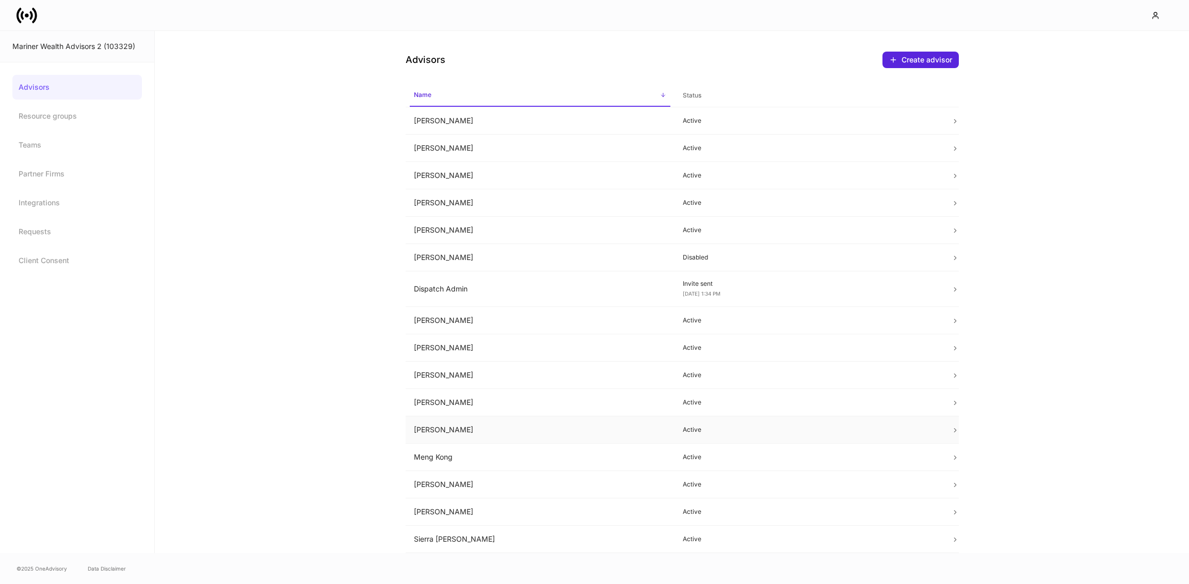
scroll to position [51, 0]
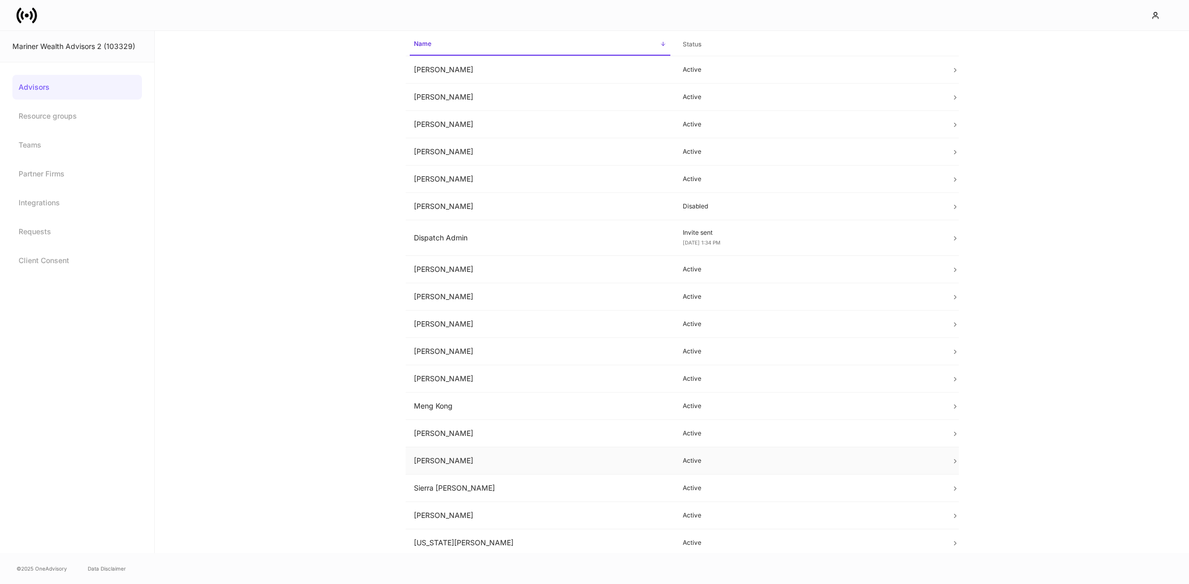
click at [427, 458] on td "[PERSON_NAME]" at bounding box center [540, 461] width 269 height 27
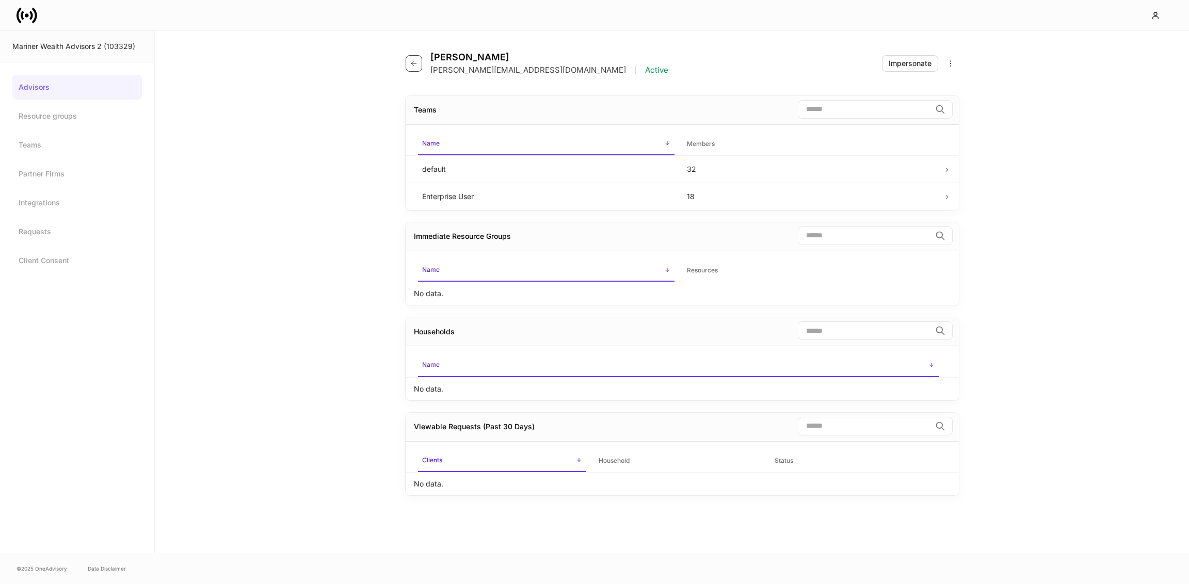
click at [408, 63] on button "button" at bounding box center [414, 63] width 17 height 17
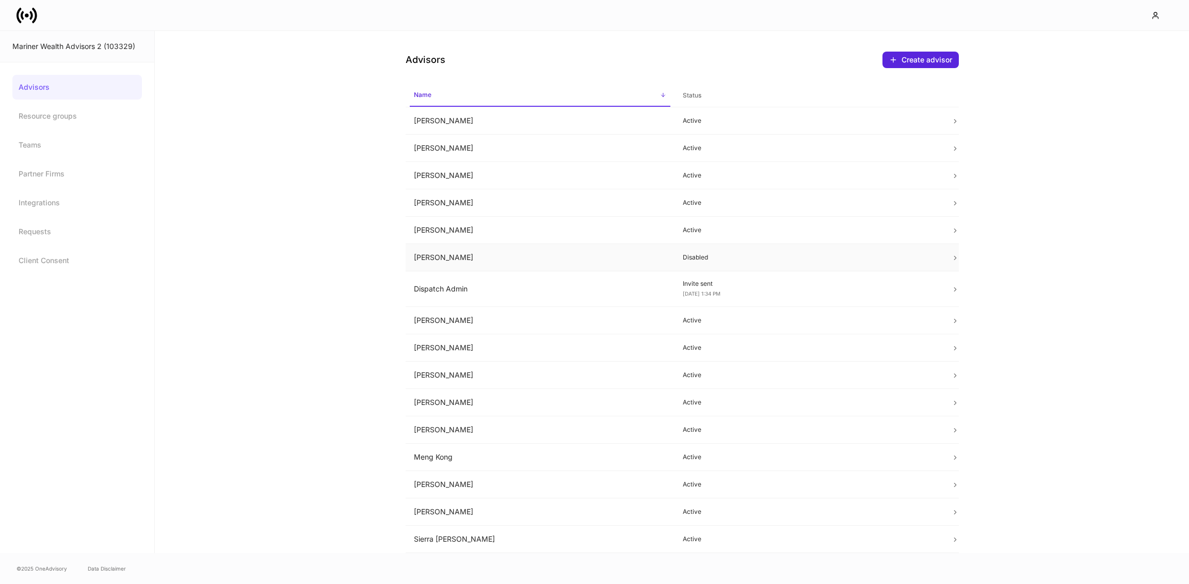
click at [482, 260] on td "[PERSON_NAME]" at bounding box center [540, 257] width 269 height 27
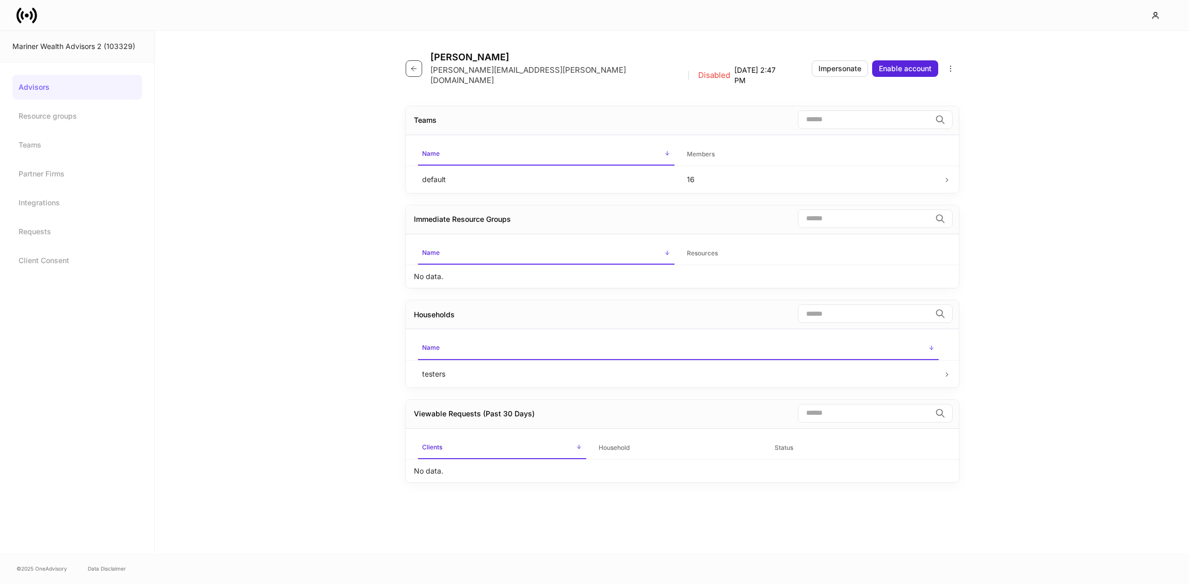
click at [410, 69] on button "button" at bounding box center [414, 68] width 17 height 17
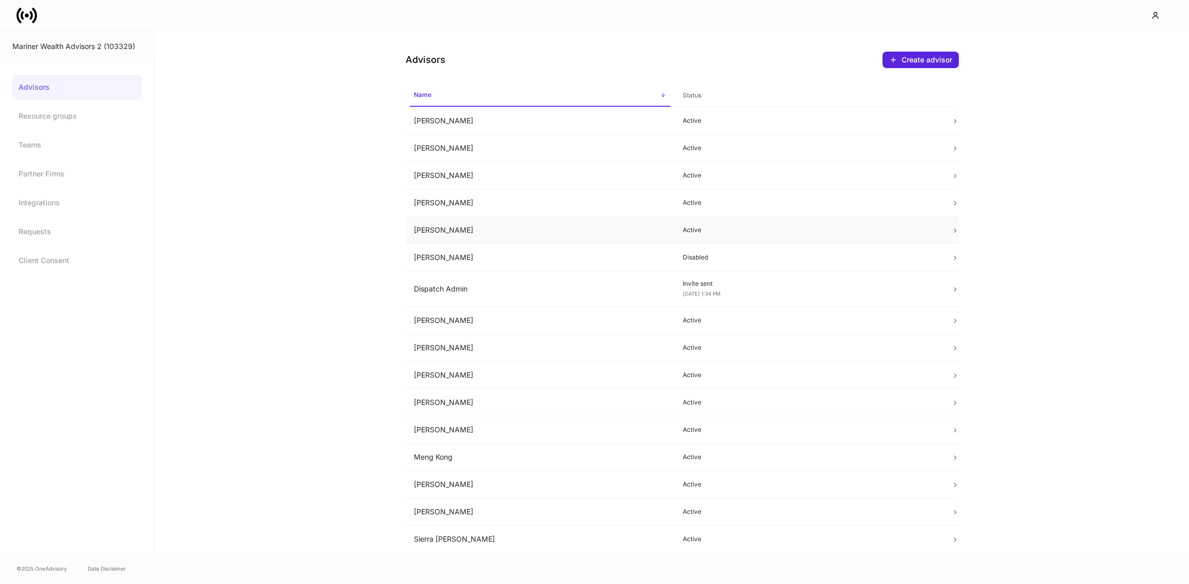
scroll to position [51, 0]
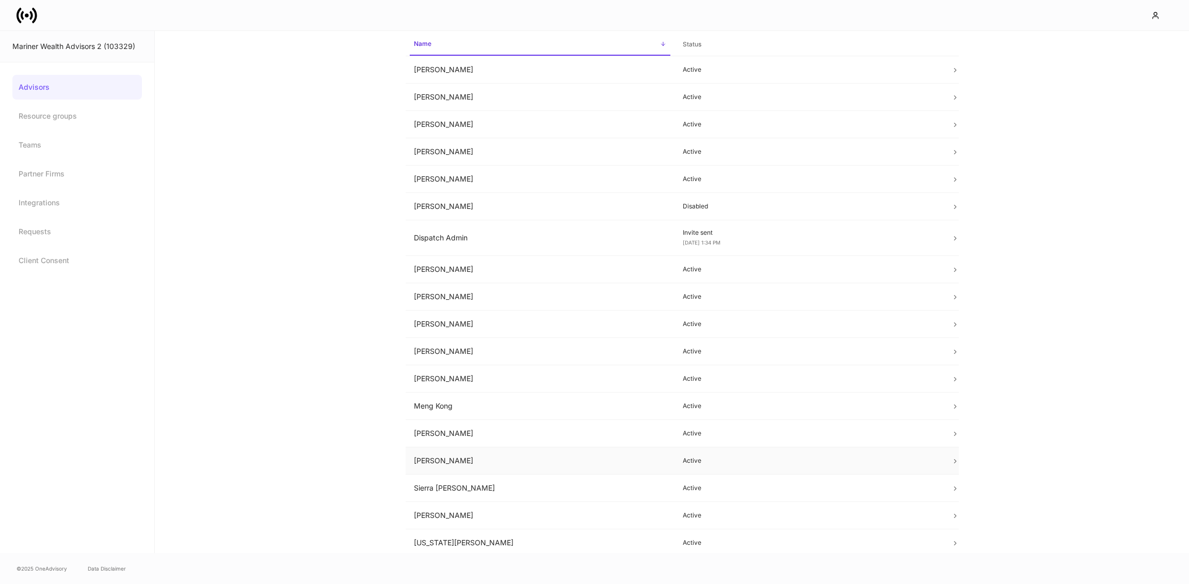
click at [458, 458] on td "[PERSON_NAME]" at bounding box center [540, 461] width 269 height 27
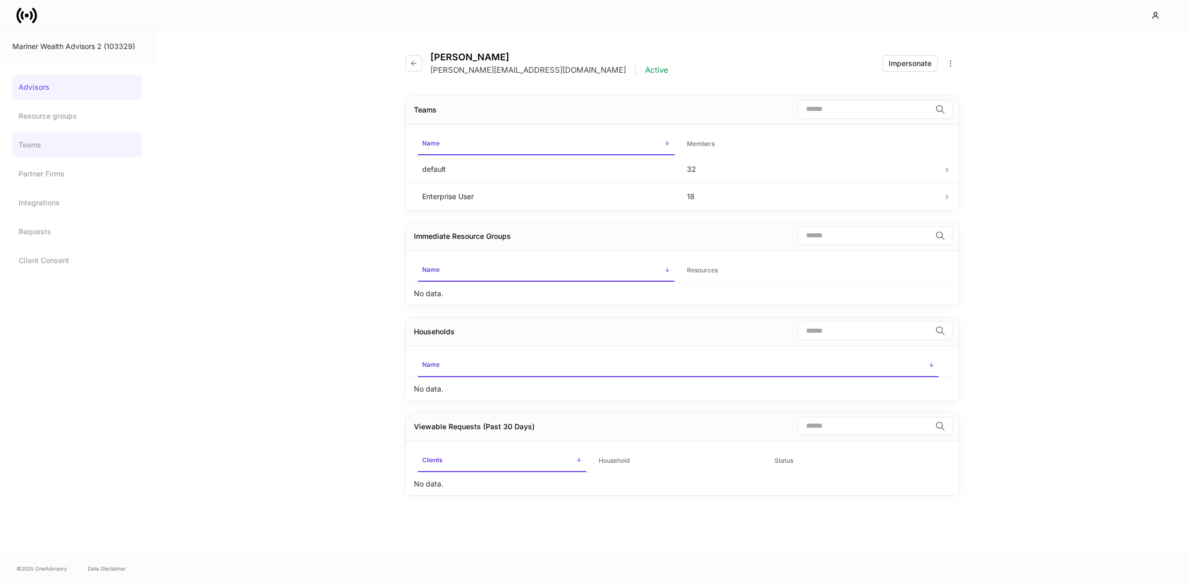
click at [28, 139] on link "Teams" at bounding box center [77, 145] width 130 height 25
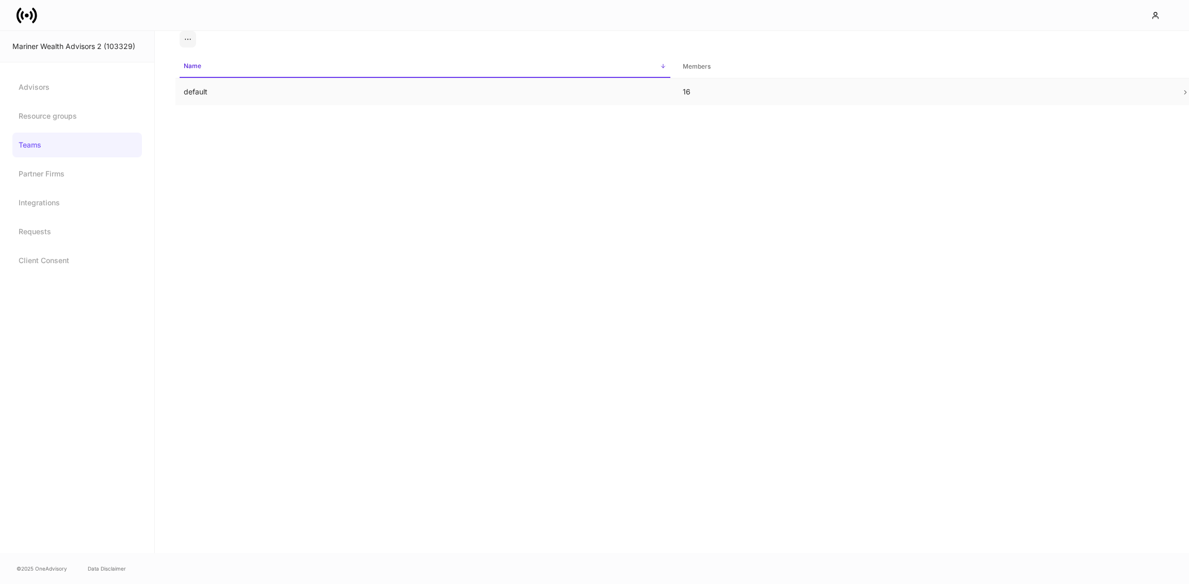
click at [252, 97] on td "default" at bounding box center [425, 91] width 499 height 27
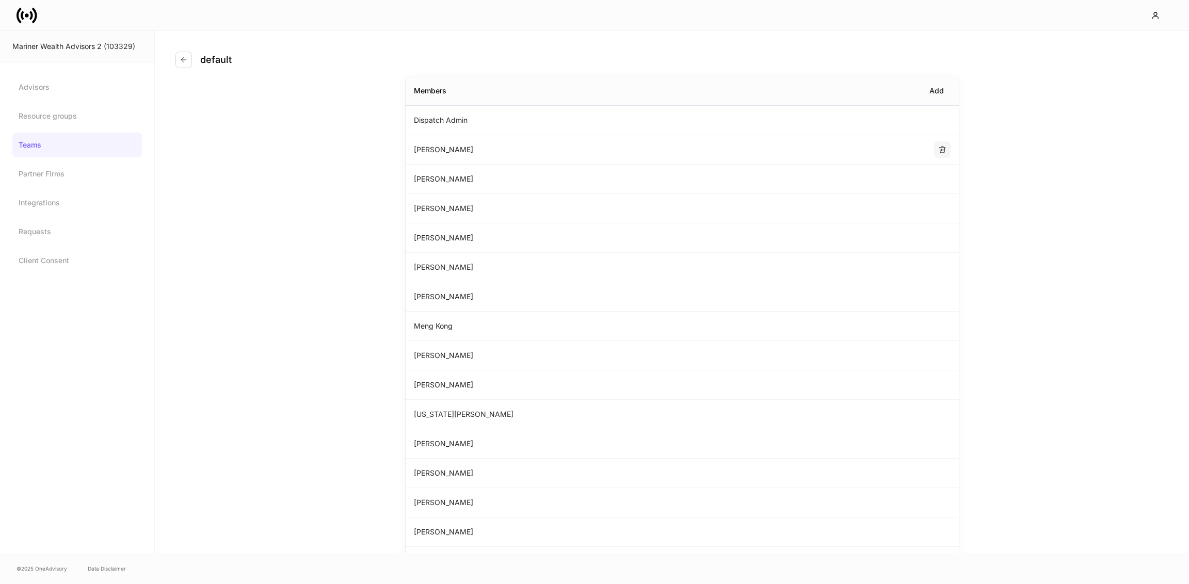
click at [946, 149] on icon "button" at bounding box center [942, 150] width 8 height 8
click at [941, 92] on div "Add" at bounding box center [937, 91] width 14 height 10
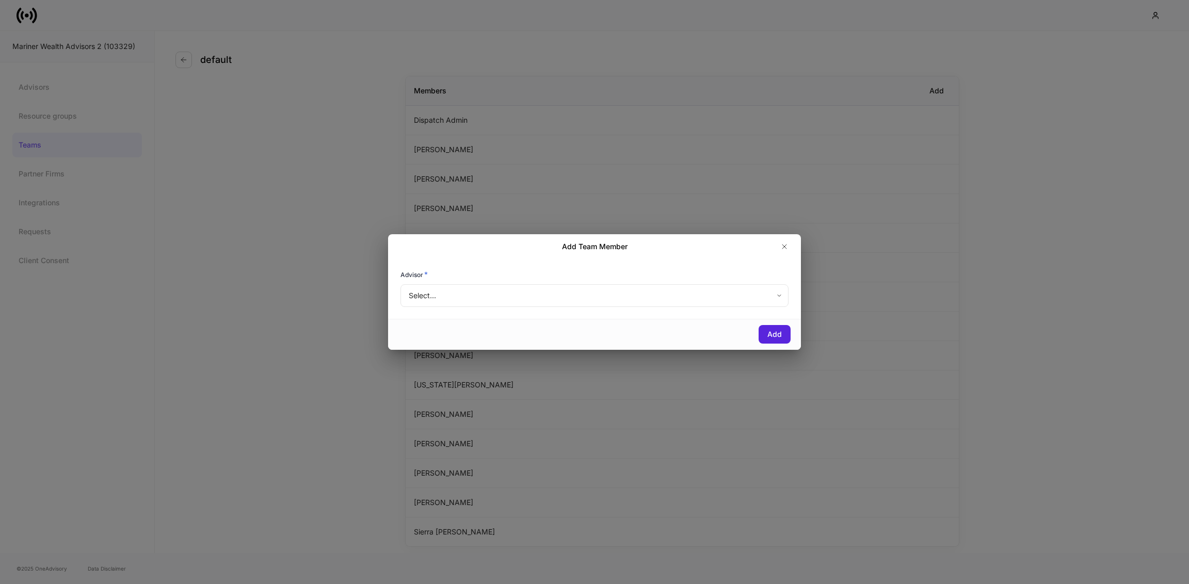
click at [628, 285] on body "Mariner Wealth Advisors 2 (103329) Advisors Resource groups Teams Partner Firms…" at bounding box center [594, 292] width 1189 height 584
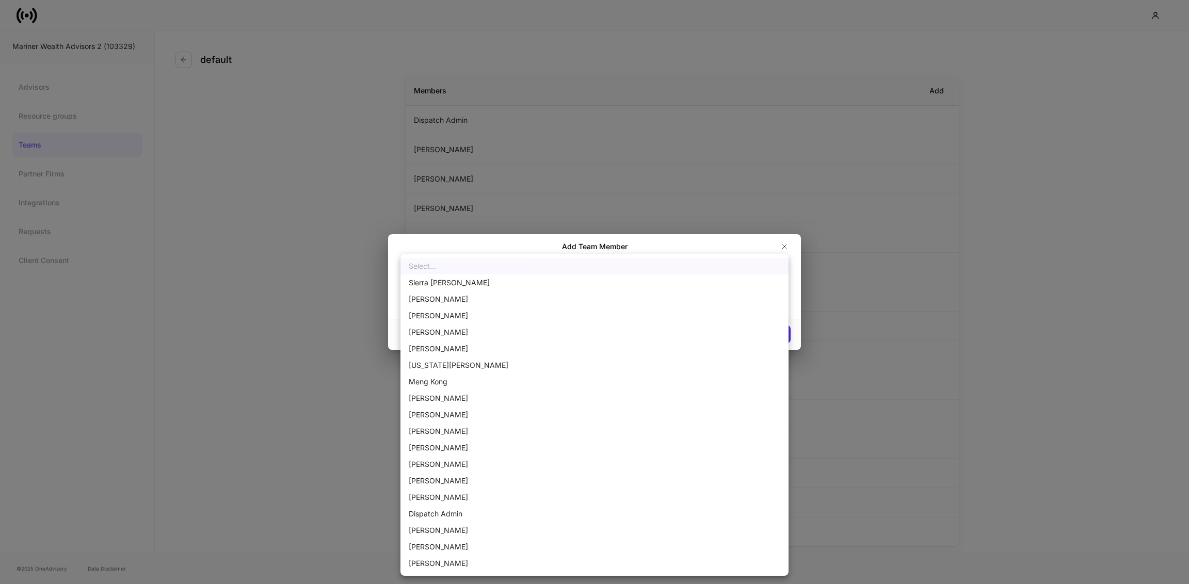
click at [432, 309] on li "[PERSON_NAME]" at bounding box center [595, 316] width 388 height 17
type input "******"
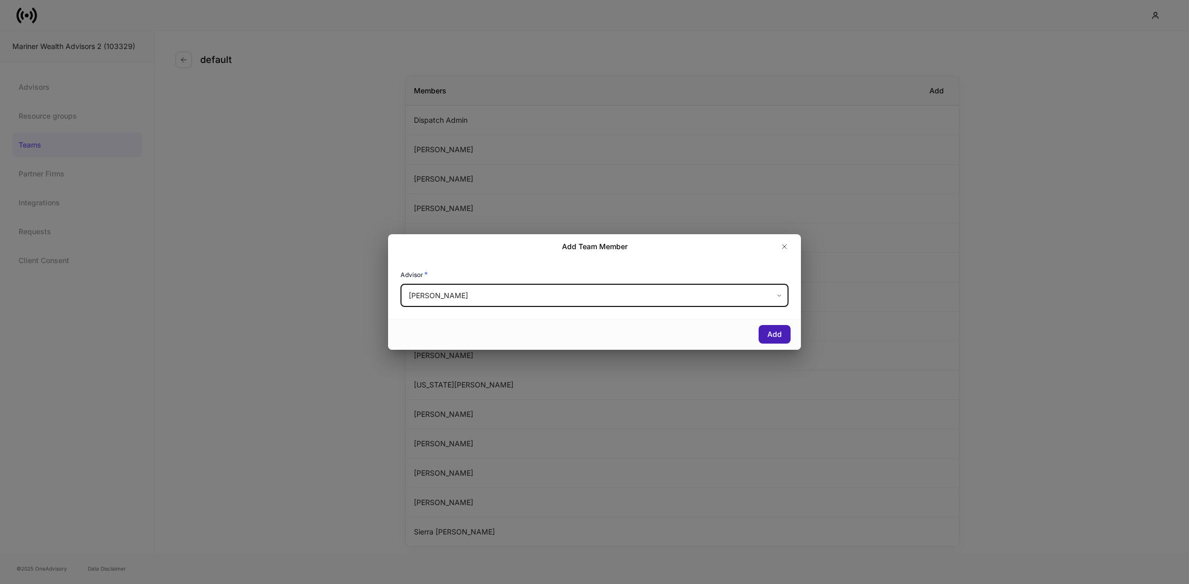
click at [781, 340] on button "Add" at bounding box center [775, 334] width 32 height 19
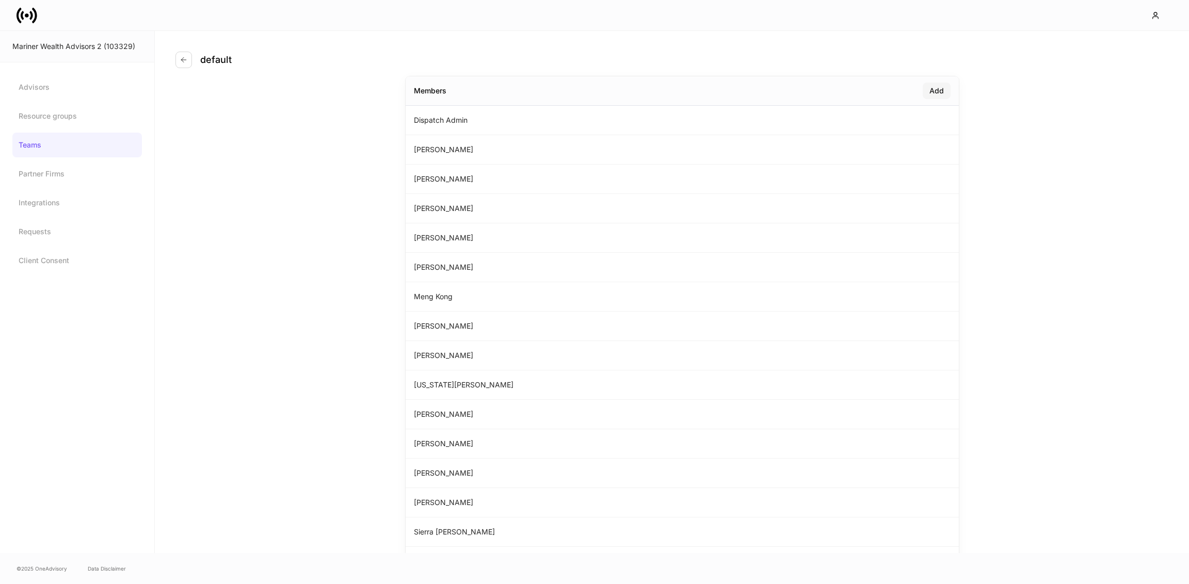
click at [939, 89] on div "Add" at bounding box center [937, 91] width 14 height 10
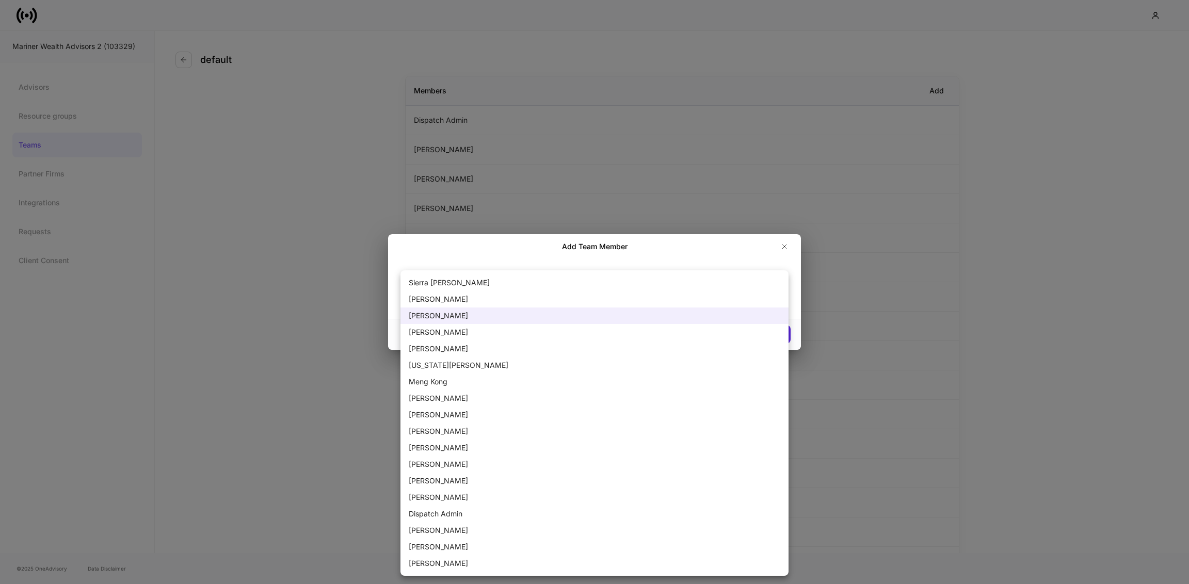
click at [612, 301] on body "Mariner Wealth Advisors 2 (103329) Advisors Resource groups Teams Partner Firms…" at bounding box center [594, 292] width 1189 height 584
click at [444, 534] on li "[PERSON_NAME]" at bounding box center [595, 530] width 388 height 17
type input "******"
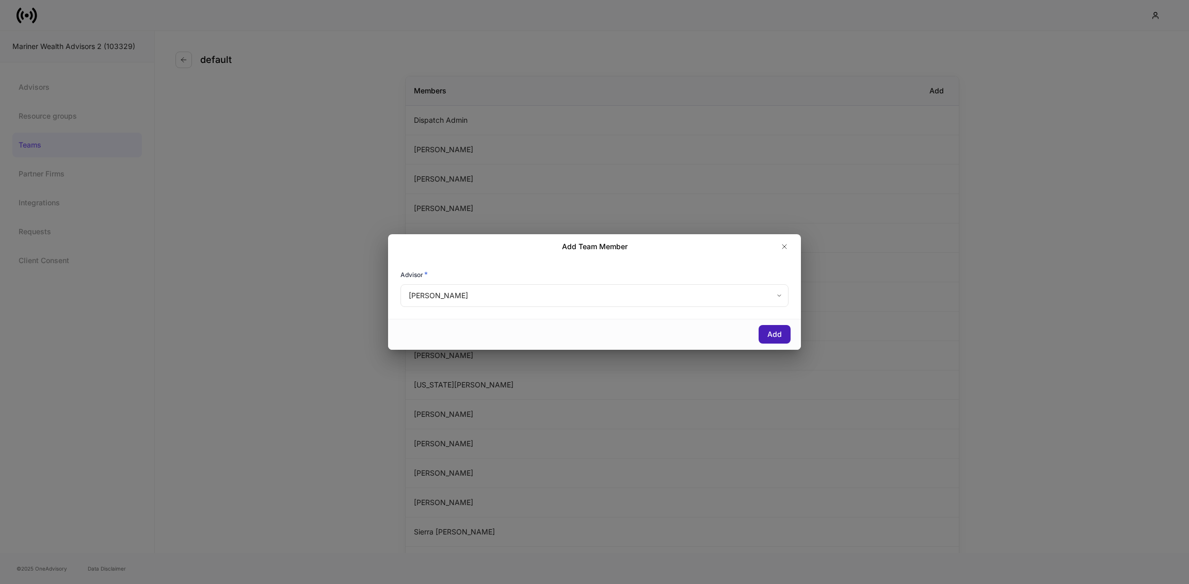
click at [788, 328] on button "Add" at bounding box center [775, 334] width 32 height 19
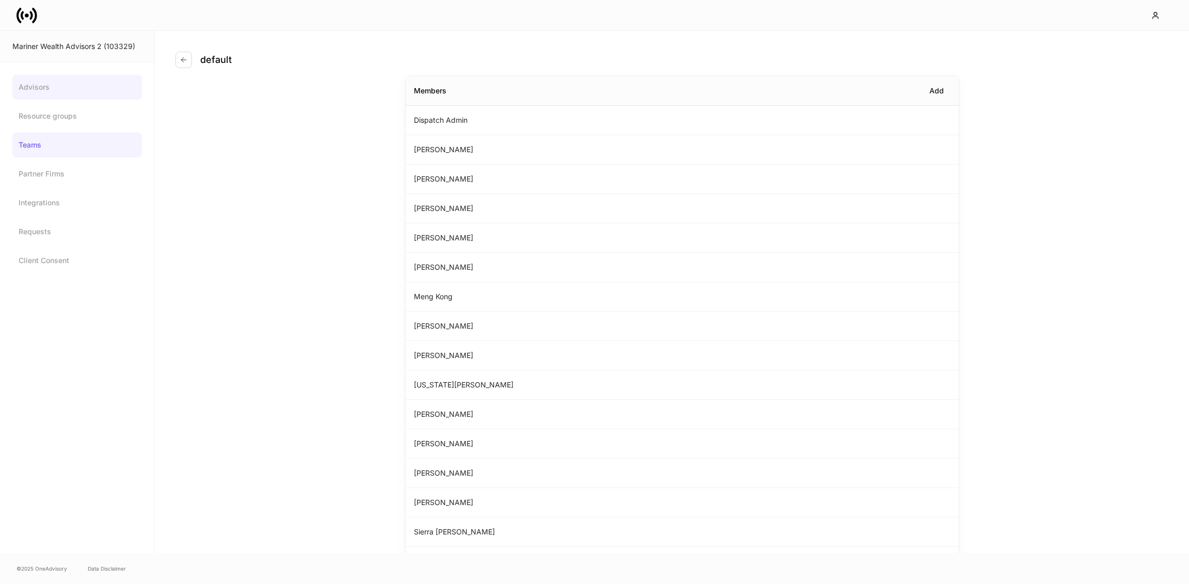
click at [53, 85] on link "Advisors" at bounding box center [77, 87] width 130 height 25
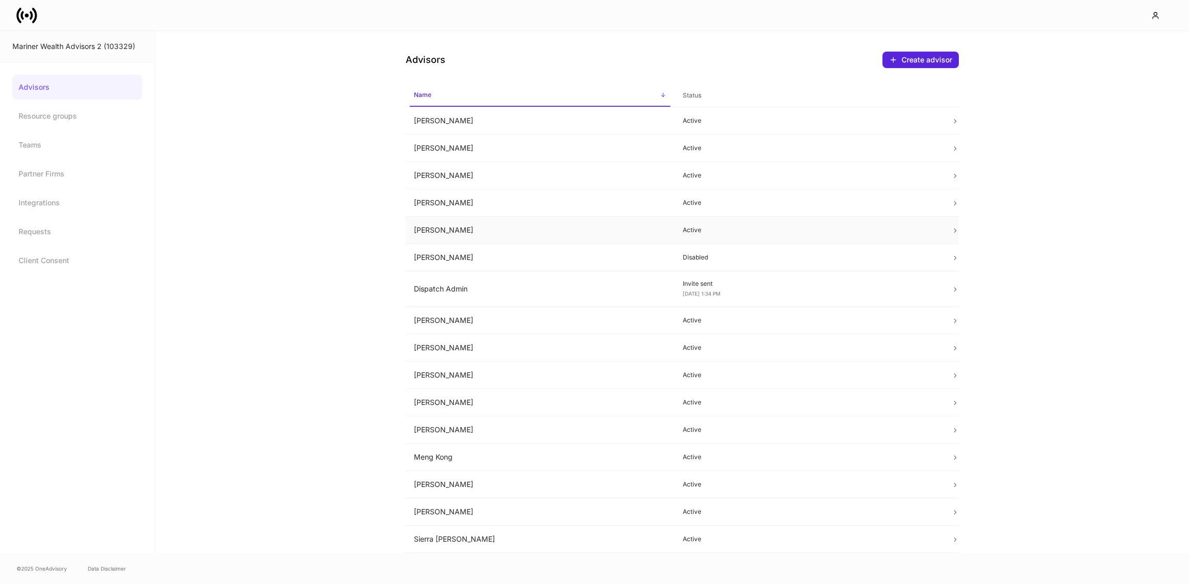
click at [464, 221] on td "[PERSON_NAME]" at bounding box center [540, 230] width 269 height 27
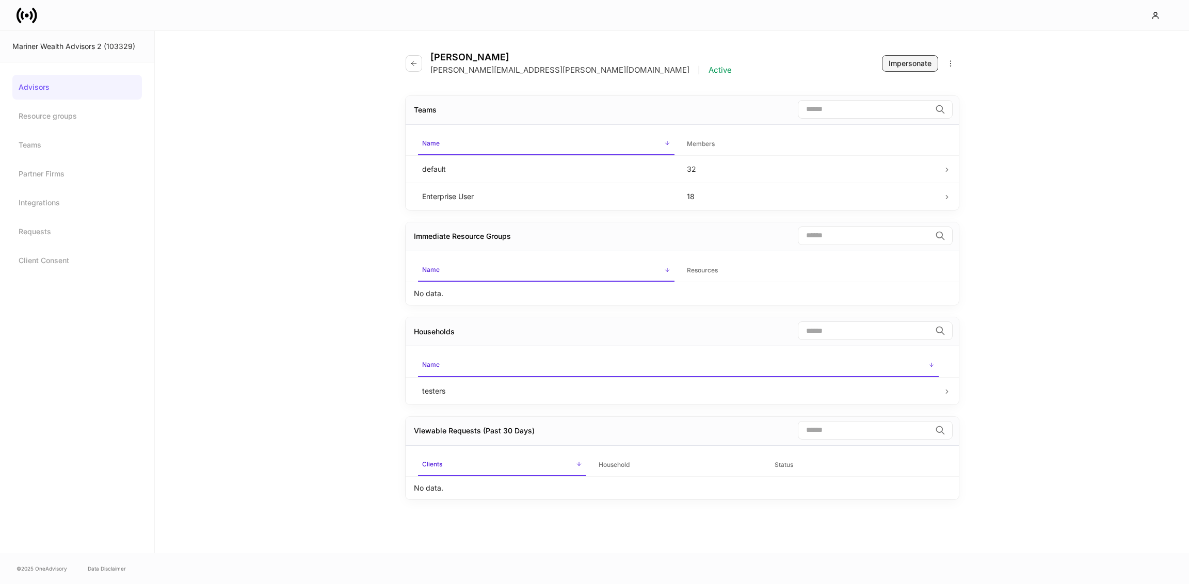
click at [915, 59] on div "Impersonate" at bounding box center [910, 63] width 43 height 10
click at [27, 18] on icon at bounding box center [27, 15] width 21 height 21
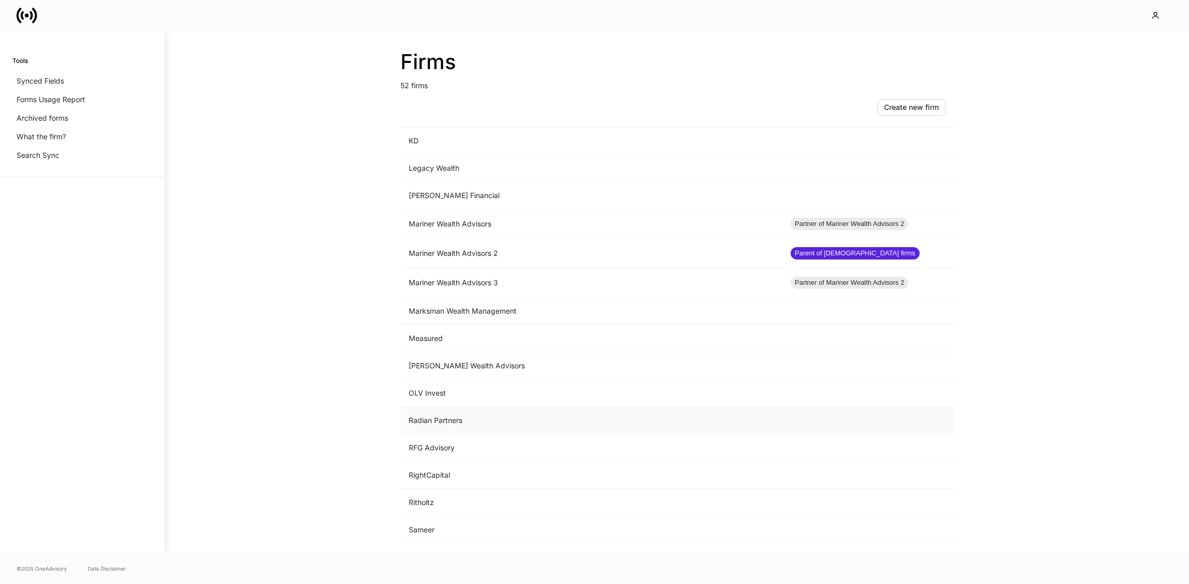
scroll to position [787, 0]
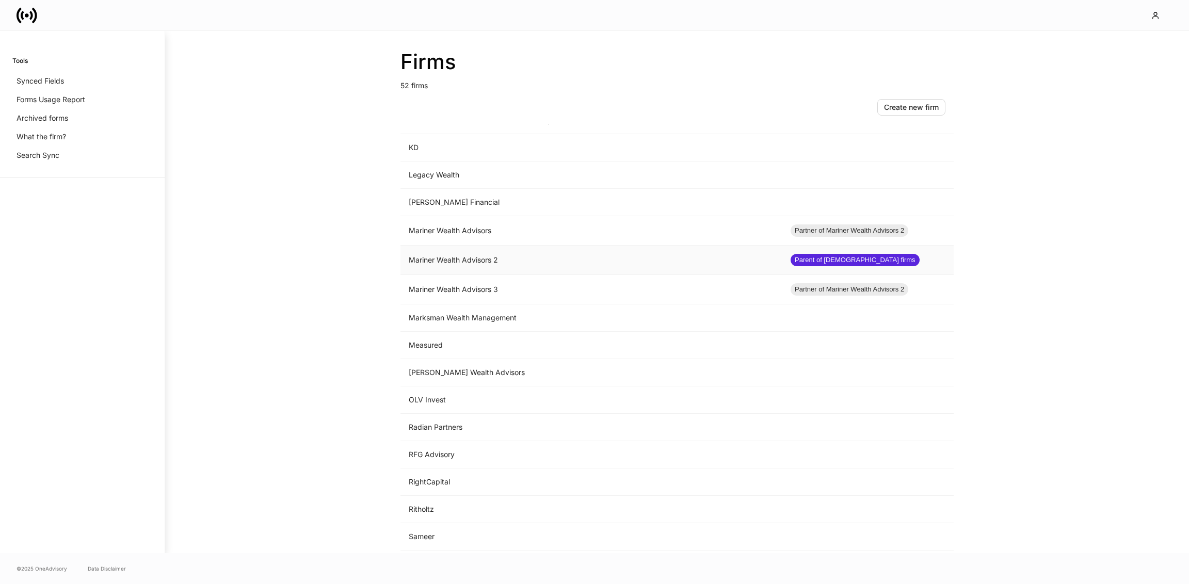
click at [474, 254] on td "Mariner Wealth Advisors 2" at bounding box center [592, 260] width 382 height 29
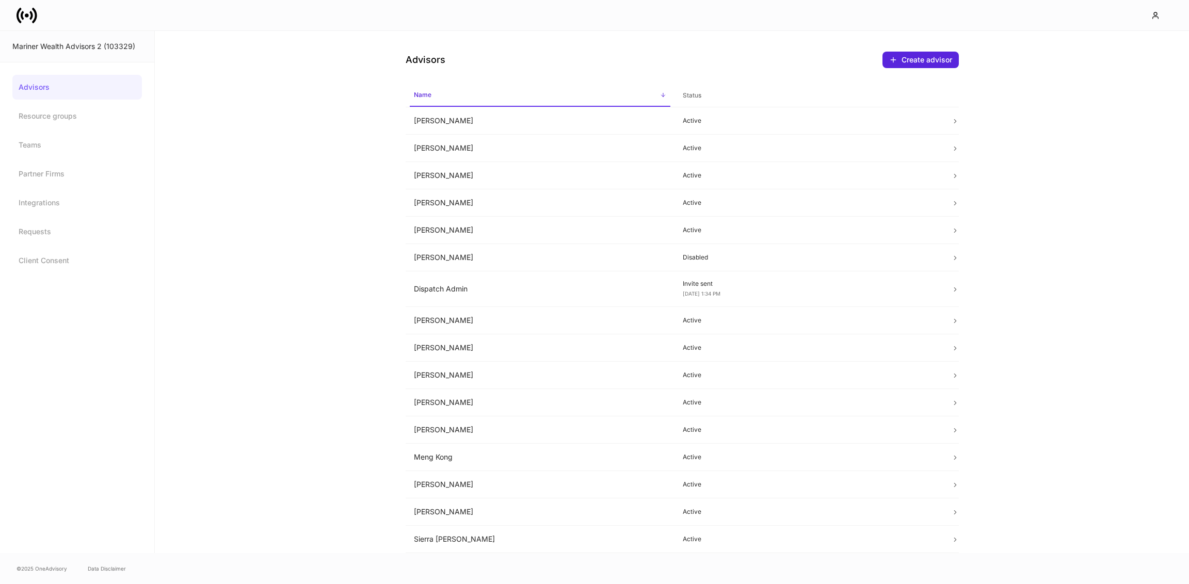
scroll to position [51, 0]
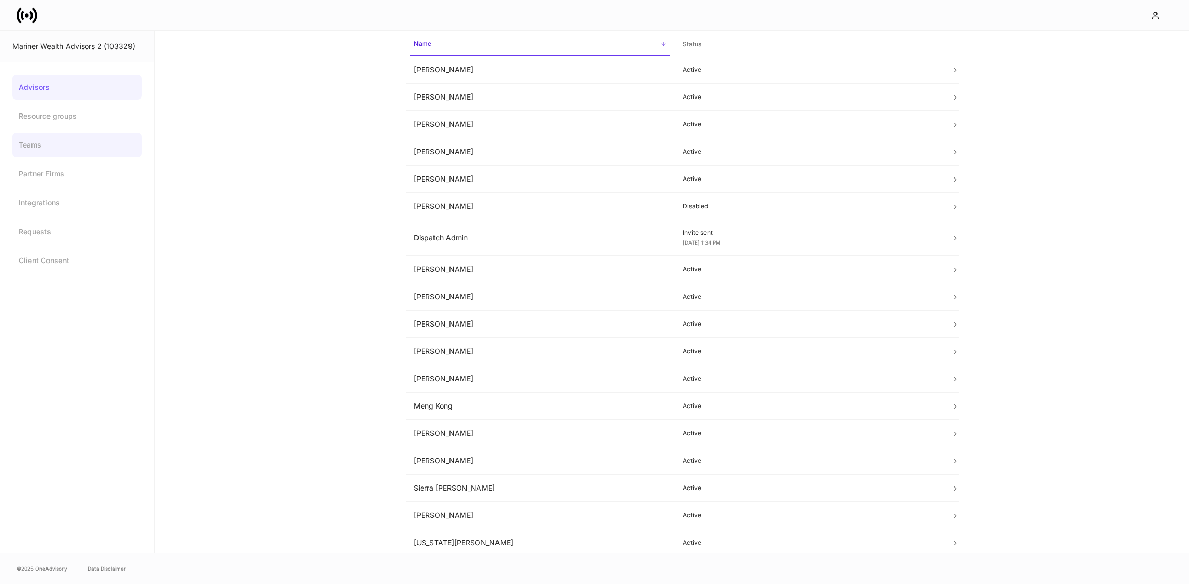
click at [47, 137] on link "Teams" at bounding box center [77, 145] width 130 height 25
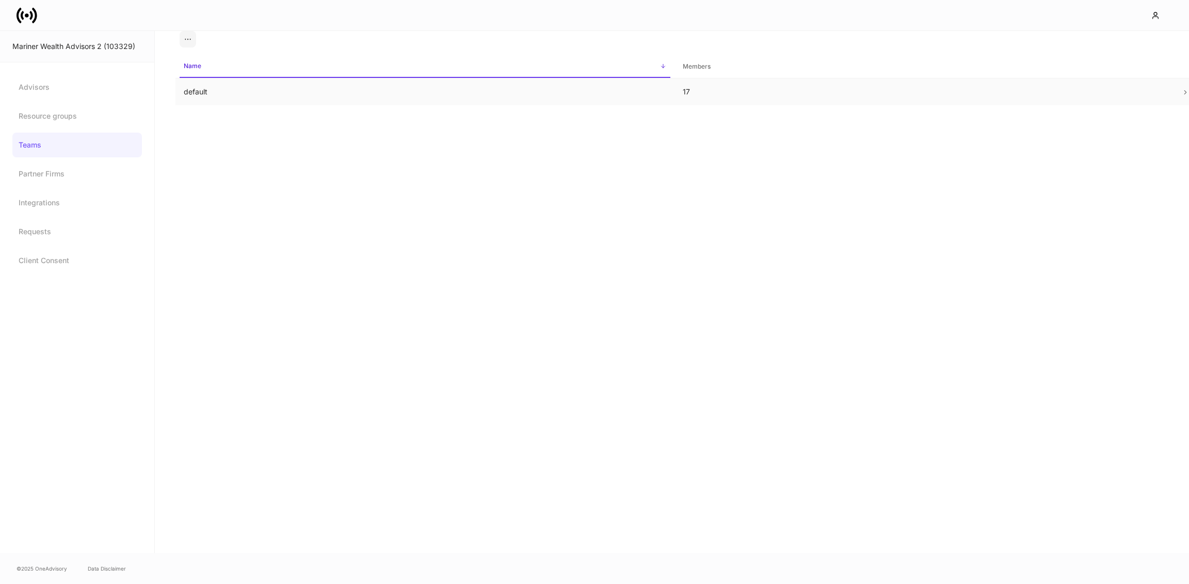
click at [502, 88] on td "default" at bounding box center [425, 91] width 499 height 27
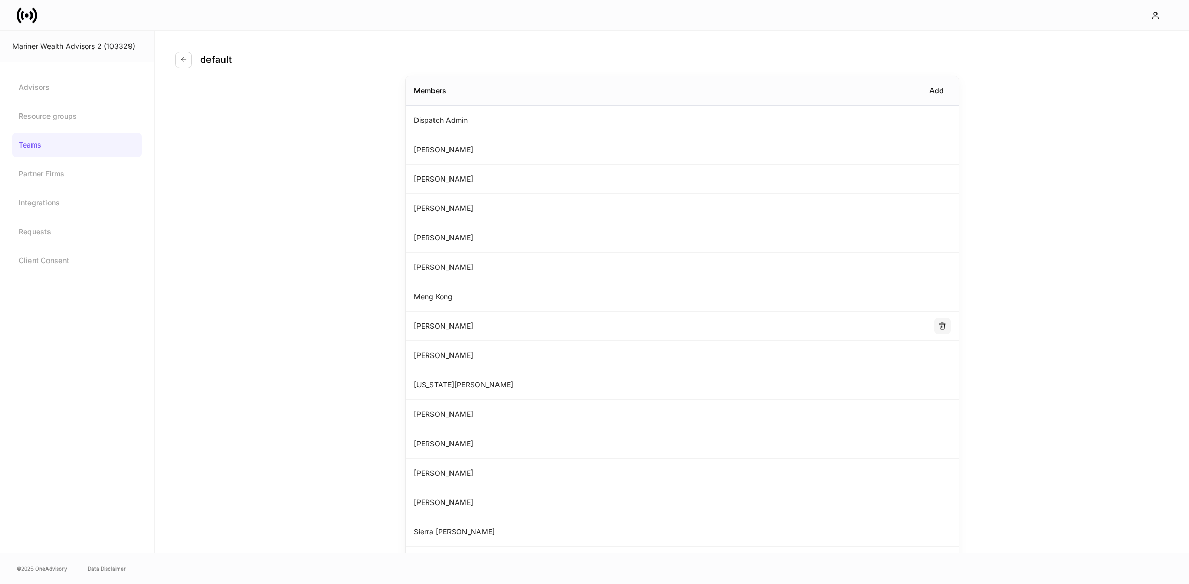
click at [942, 328] on icon "button" at bounding box center [942, 326] width 8 height 8
click at [943, 91] on div "Add" at bounding box center [937, 91] width 14 height 10
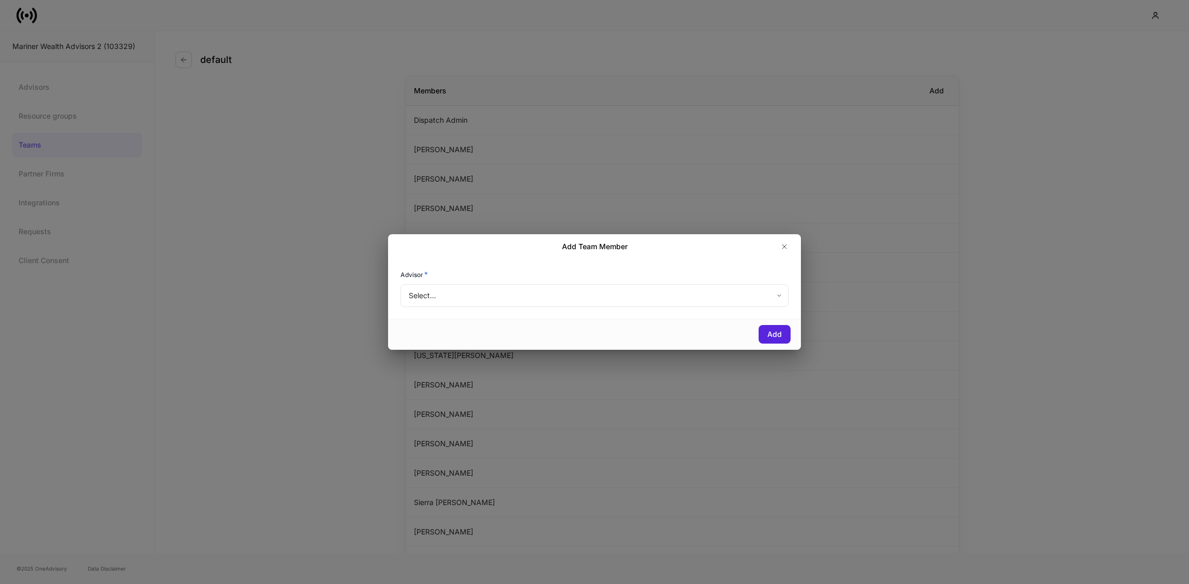
click at [639, 283] on div "Advisor *" at bounding box center [595, 276] width 388 height 14
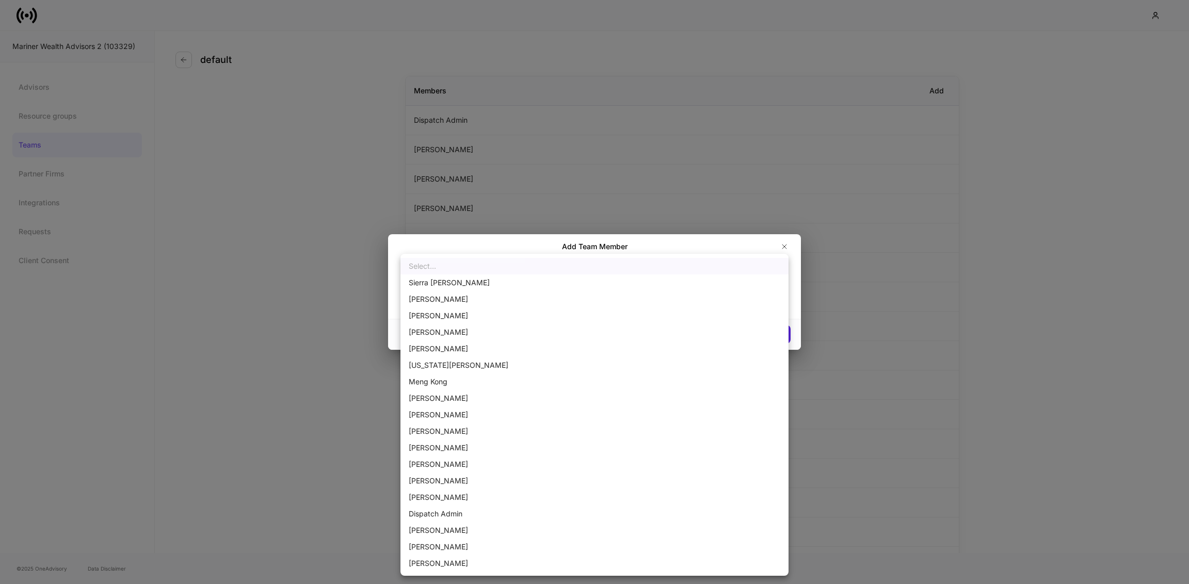
click at [617, 291] on body "Mariner Wealth Advisors 2 (103329) Advisors Resource groups Teams Partner Firms…" at bounding box center [594, 292] width 1189 height 584
click at [429, 446] on li "[PERSON_NAME]" at bounding box center [595, 448] width 388 height 17
type input "******"
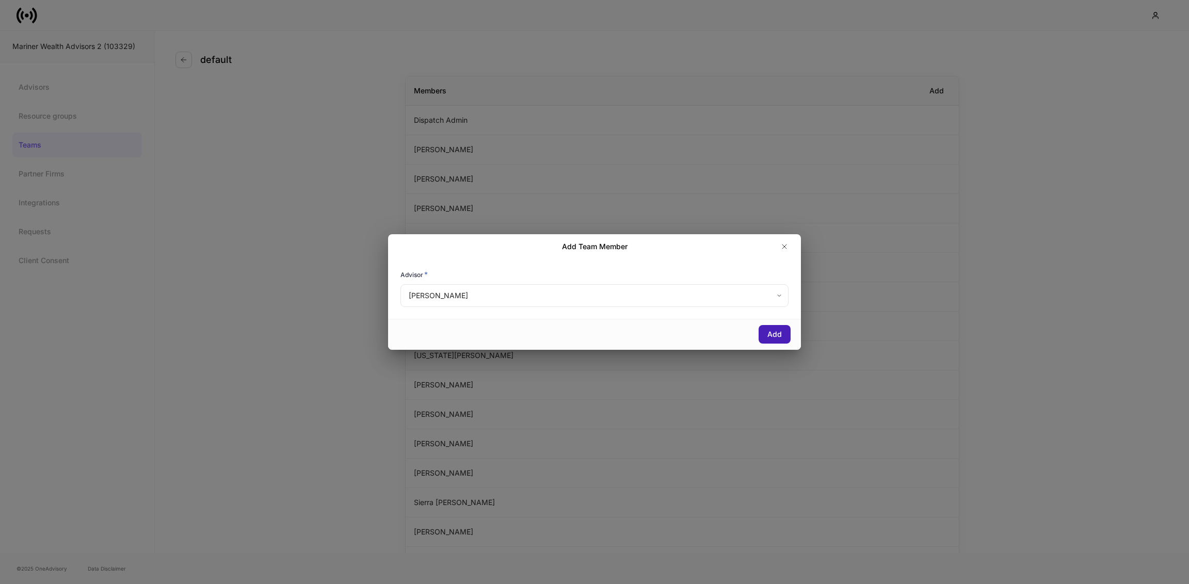
click at [778, 336] on div "Add" at bounding box center [775, 334] width 14 height 10
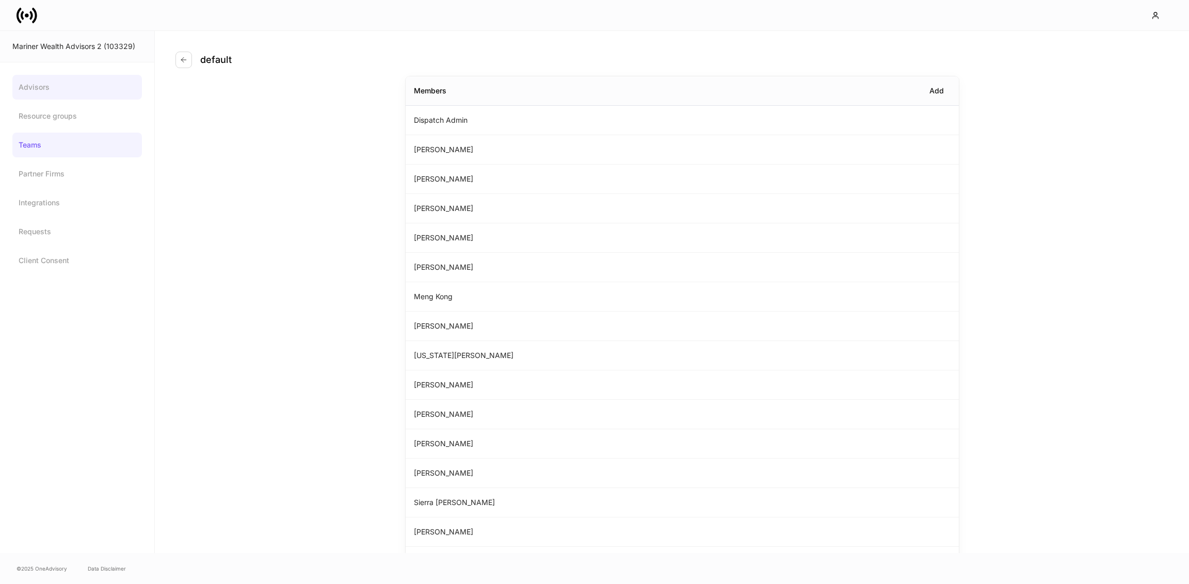
click at [32, 91] on link "Advisors" at bounding box center [77, 87] width 130 height 25
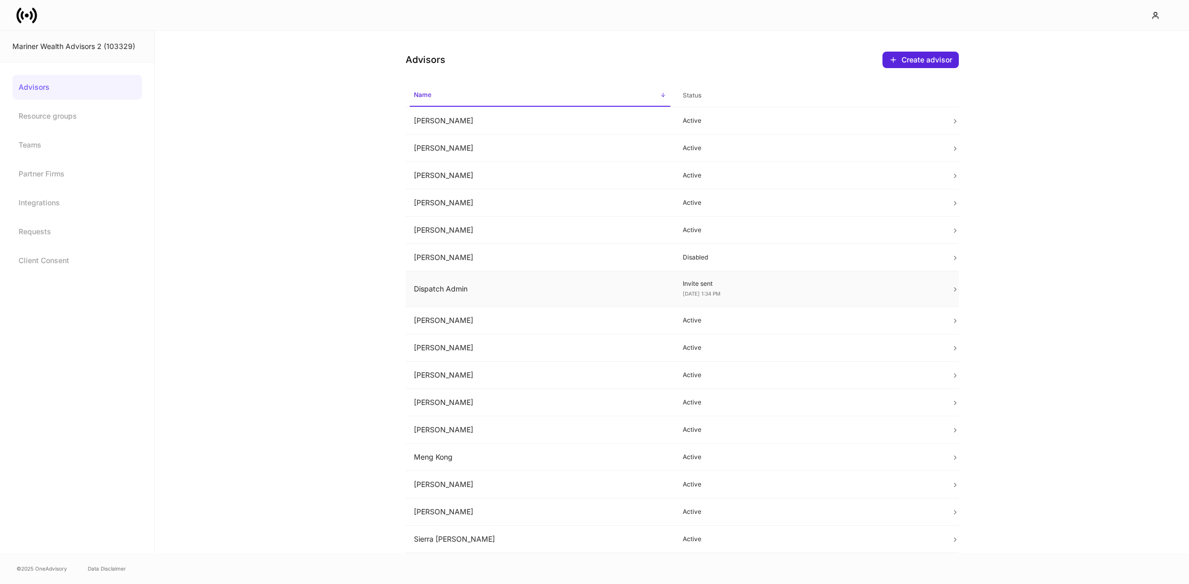
scroll to position [51, 0]
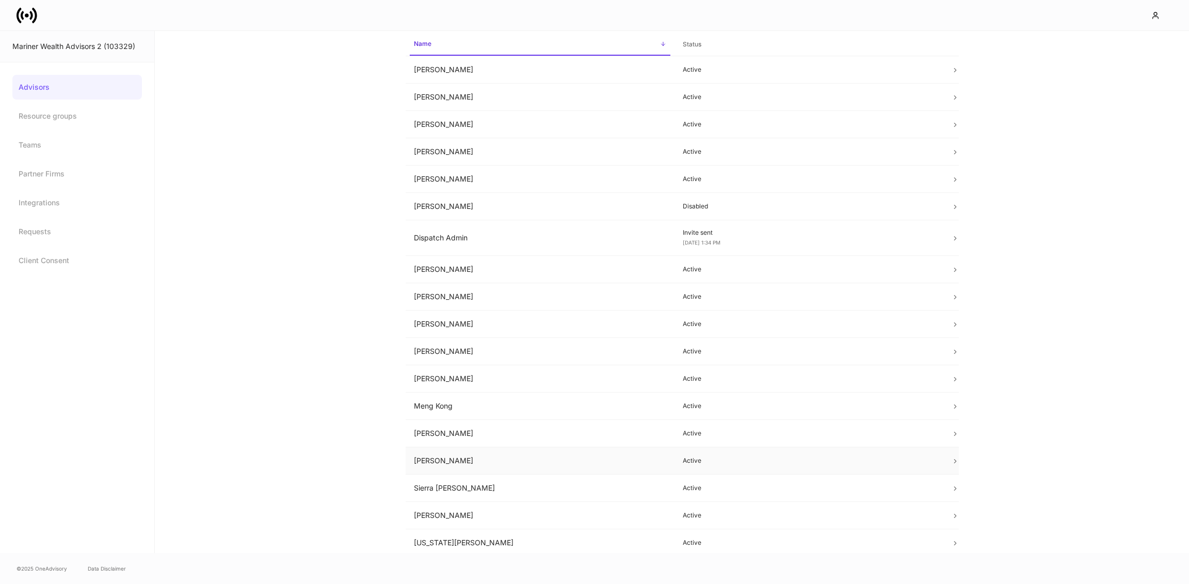
click at [465, 464] on td "[PERSON_NAME]" at bounding box center [540, 461] width 269 height 27
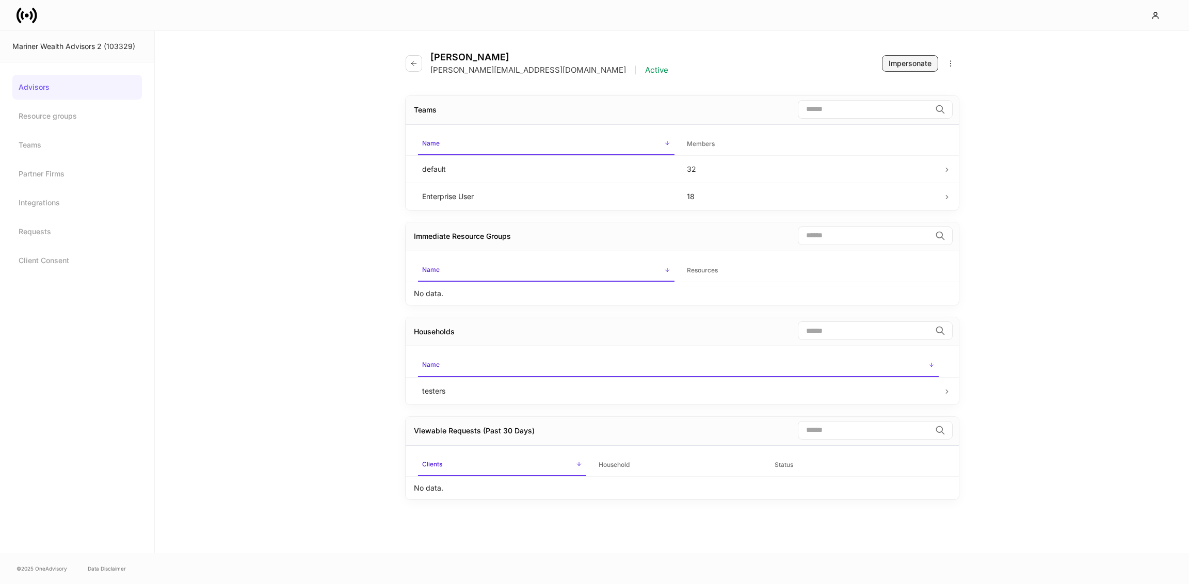
click at [901, 66] on div "Impersonate" at bounding box center [910, 63] width 43 height 10
click at [1152, 12] on icon "button" at bounding box center [1156, 15] width 8 height 8
